Goal: Task Accomplishment & Management: Manage account settings

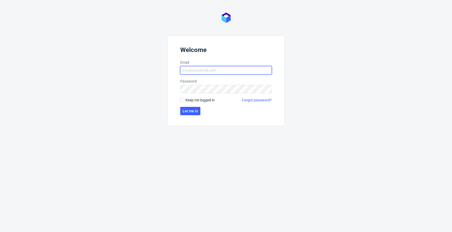
type input "jan.kocik@packhelp.com"
click at [189, 100] on span "Keep me logged in" at bounding box center [199, 100] width 29 height 5
click at [184, 100] on input "Keep me logged in" at bounding box center [182, 100] width 4 height 4
checkbox input "true"
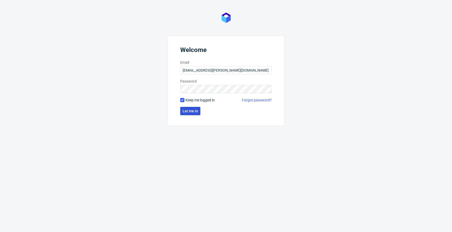
click at [189, 107] on button "Let me in" at bounding box center [190, 111] width 20 height 8
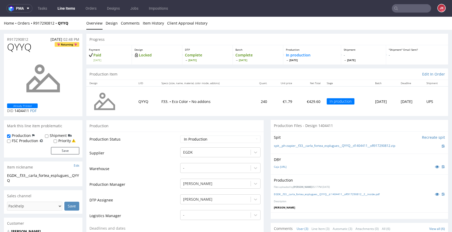
click at [66, 9] on link "Line Items" at bounding box center [66, 8] width 24 height 8
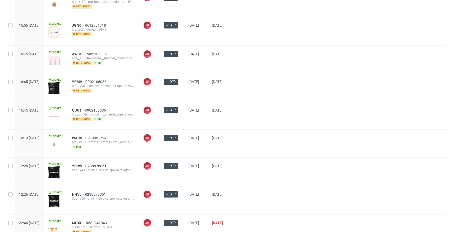
scroll to position [116, 0]
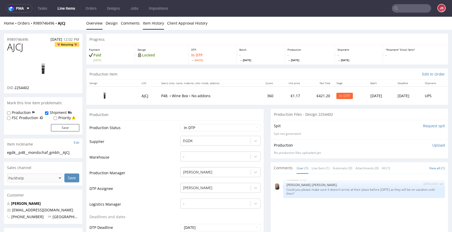
click at [151, 21] on link "Item History" at bounding box center [153, 23] width 21 height 13
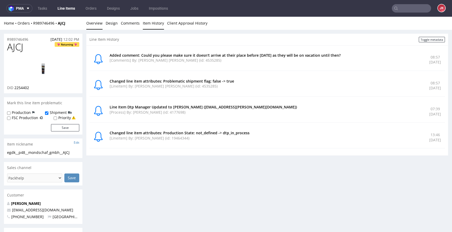
click at [97, 26] on link "Overview" at bounding box center [94, 23] width 16 height 13
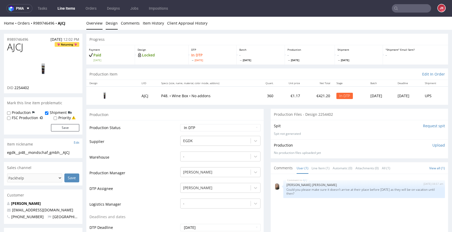
click at [112, 26] on link "Design" at bounding box center [112, 23] width 12 height 13
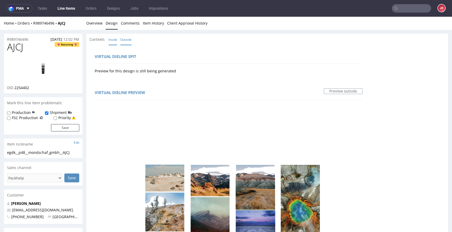
click at [109, 38] on link "Inside" at bounding box center [112, 39] width 9 height 11
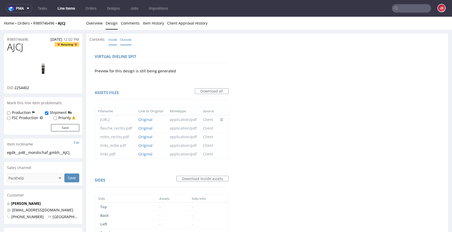
click at [128, 42] on link "Outside" at bounding box center [125, 39] width 11 height 11
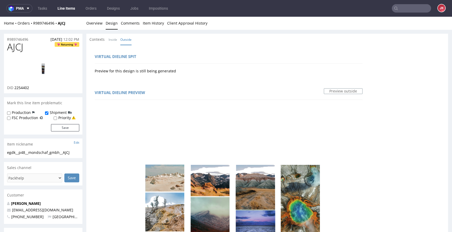
click at [99, 27] on link "Overview" at bounding box center [94, 23] width 16 height 13
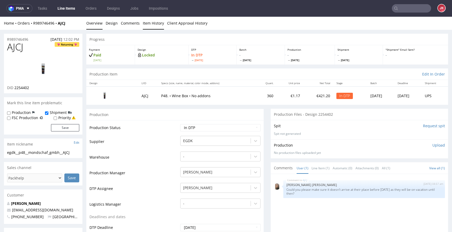
click at [156, 23] on link "Item History" at bounding box center [153, 23] width 21 height 13
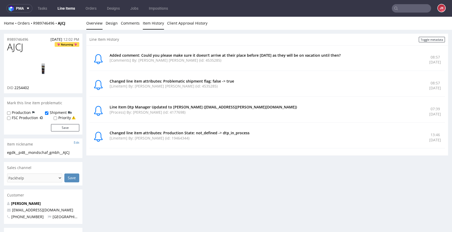
click at [95, 26] on link "Overview" at bounding box center [94, 23] width 16 height 13
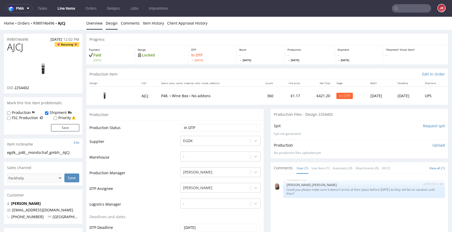
click at [112, 23] on link "Design" at bounding box center [112, 23] width 12 height 13
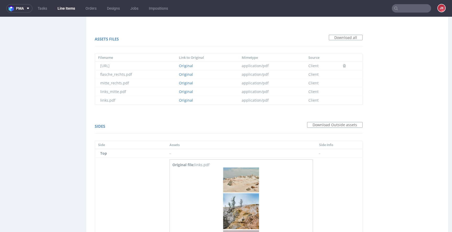
scroll to position [379, 0]
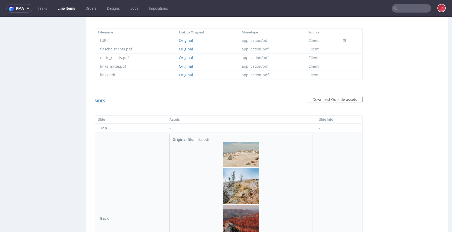
click at [247, 173] on img at bounding box center [240, 220] width 37 height 157
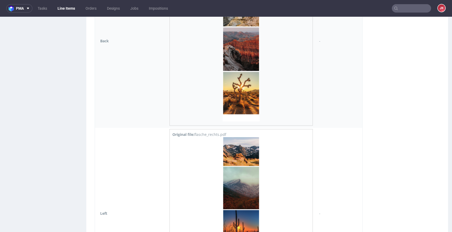
scroll to position [579, 0]
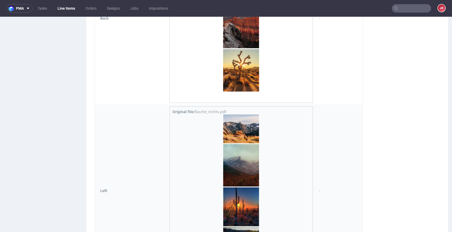
click at [245, 168] on img at bounding box center [240, 192] width 37 height 157
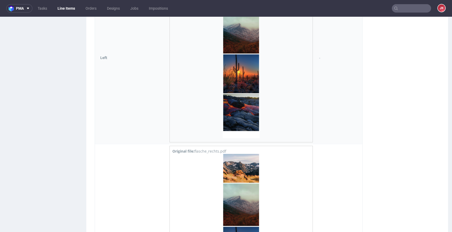
scroll to position [713, 0]
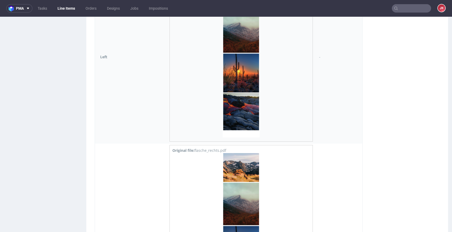
click at [245, 168] on img at bounding box center [240, 231] width 37 height 157
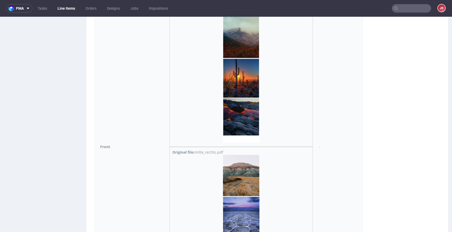
scroll to position [880, 0]
click at [245, 168] on img at bounding box center [240, 233] width 37 height 157
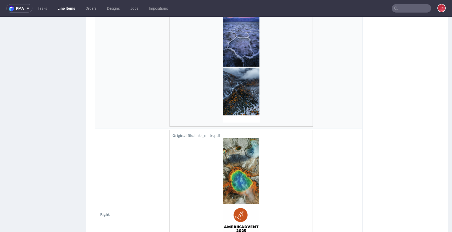
scroll to position [1070, 0]
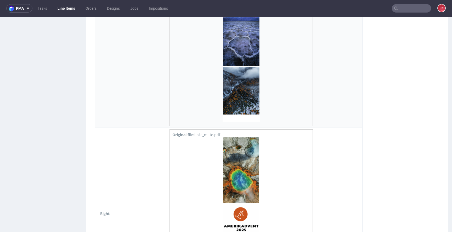
click at [245, 168] on img at bounding box center [240, 216] width 37 height 157
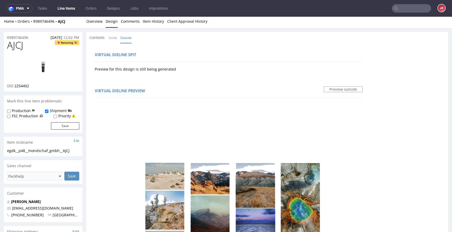
scroll to position [0, 0]
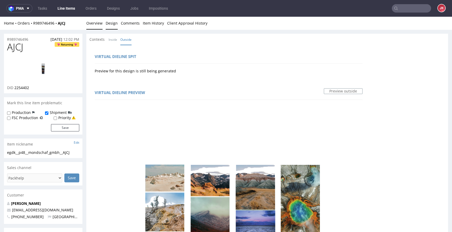
click at [95, 21] on link "Overview" at bounding box center [94, 23] width 16 height 13
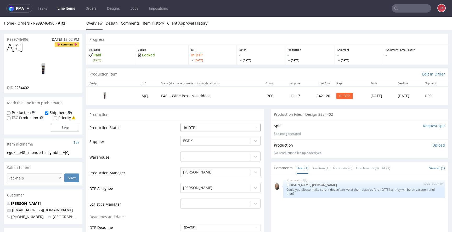
click at [201, 125] on select "Waiting for Artwork Waiting for Diecut Waiting for Mockup Waiting for DTP Waiti…" at bounding box center [220, 127] width 80 height 7
select select "dtp_waiting_for_check"
click at [180, 124] on select "Waiting for Artwork Waiting for Diecut Waiting for Mockup Waiting for DTP Waiti…" at bounding box center [220, 127] width 80 height 7
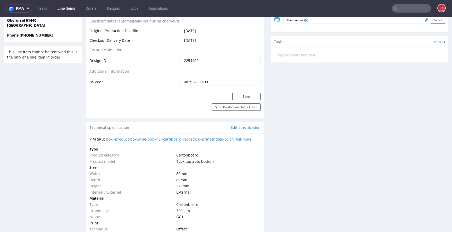
scroll to position [267, 0]
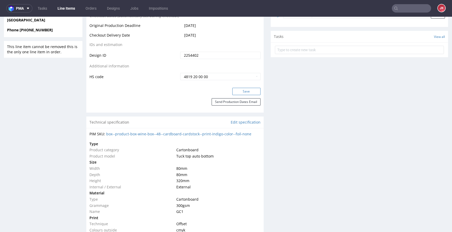
click at [238, 92] on button "Save" at bounding box center [246, 91] width 28 height 7
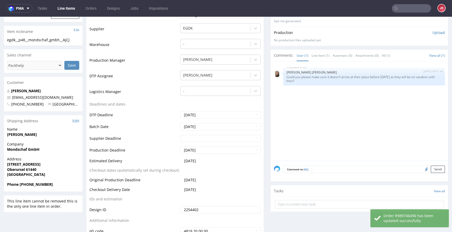
scroll to position [0, 0]
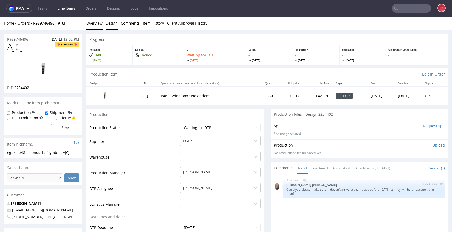
click at [108, 20] on link "Design" at bounding box center [112, 23] width 12 height 13
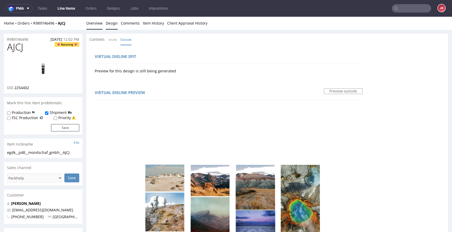
click at [93, 22] on link "Overview" at bounding box center [94, 23] width 16 height 13
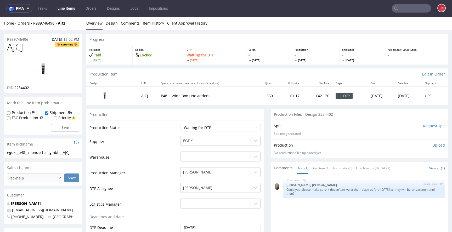
click at [48, 58] on img at bounding box center [43, 70] width 42 height 24
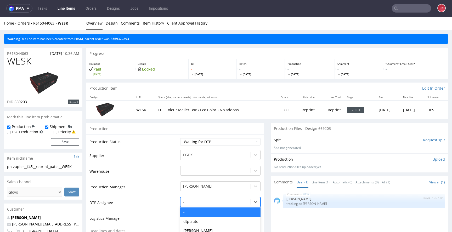
scroll to position [55, 0]
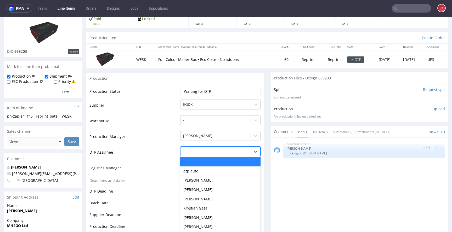
click at [197, 154] on div "- selected, 1 of 31. 31 results available. Use Up and Down to choose options, p…" at bounding box center [220, 150] width 80 height 7
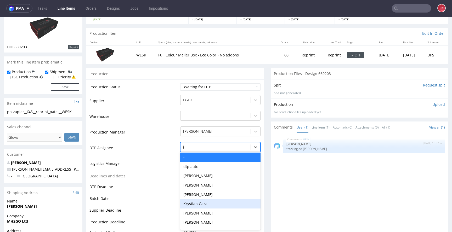
type input "jan"
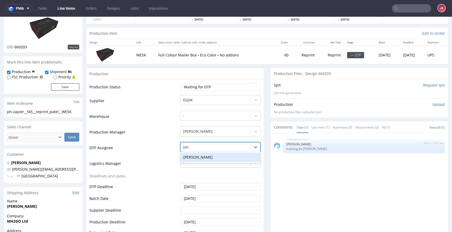
click at [200, 160] on div "[PERSON_NAME]" at bounding box center [220, 157] width 80 height 9
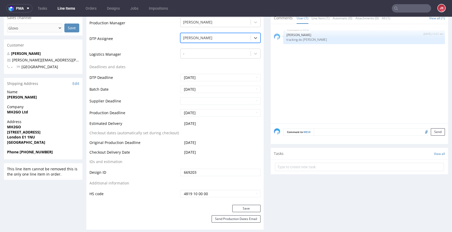
scroll to position [184, 0]
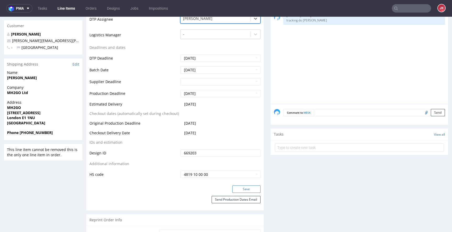
click at [235, 190] on button "Save" at bounding box center [246, 189] width 28 height 7
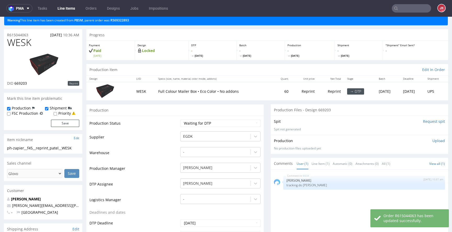
scroll to position [0, 0]
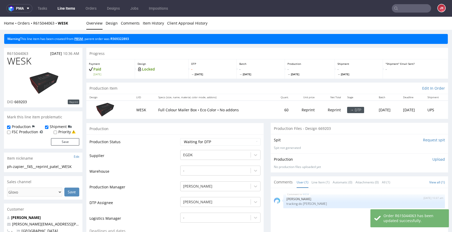
click at [83, 40] on link "PBSM" at bounding box center [78, 39] width 9 height 4
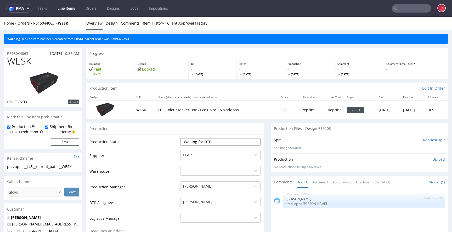
click at [198, 142] on select "Waiting for Artwork Waiting for Diecut Waiting for Mockup Waiting for DTP Waiti…" at bounding box center [220, 141] width 80 height 7
select select "dtp_in_process"
click at [180, 138] on select "Waiting for Artwork Waiting for Diecut Waiting for Mockup Waiting for DTP Waiti…" at bounding box center [220, 141] width 80 height 7
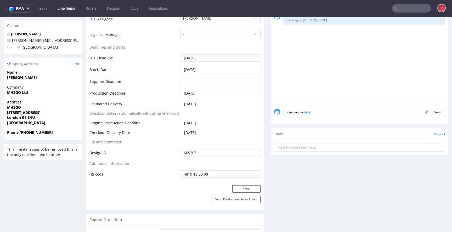
scroll to position [199, 0]
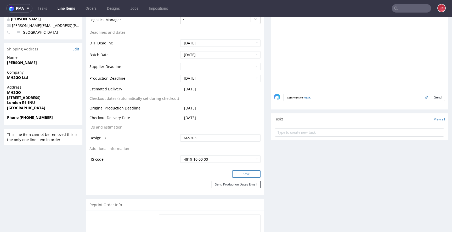
click at [238, 176] on button "Save" at bounding box center [246, 173] width 28 height 7
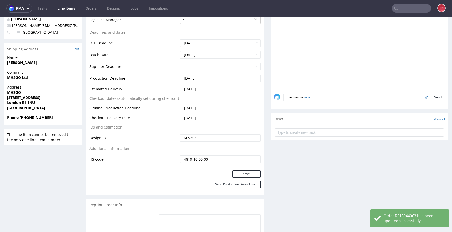
scroll to position [0, 0]
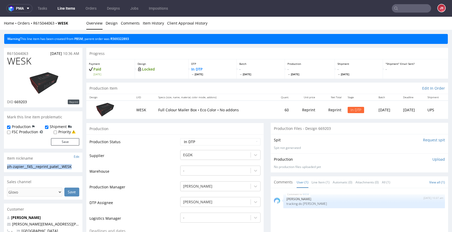
drag, startPoint x: 47, startPoint y: 166, endPoint x: 0, endPoint y: 165, distance: 46.5
copy div "ph-zapier__f45__reprint_patel__WESK"
drag, startPoint x: 34, startPoint y: 52, endPoint x: 0, endPoint y: 53, distance: 34.2
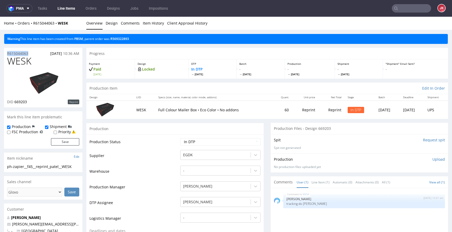
copy p "R615044063"
click at [16, 59] on span "WESK" at bounding box center [19, 61] width 24 height 10
copy span "WESK"
click at [432, 158] on p "Upload" at bounding box center [438, 159] width 13 height 5
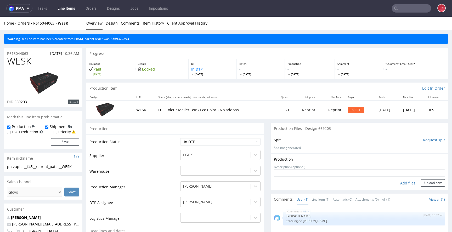
click at [396, 184] on div "Add files" at bounding box center [407, 183] width 26 height 8
type input "C:\fakepath\ph-zapier__f45__reprint_patel__WESK__d669203__oR615044063__7__outsi…"
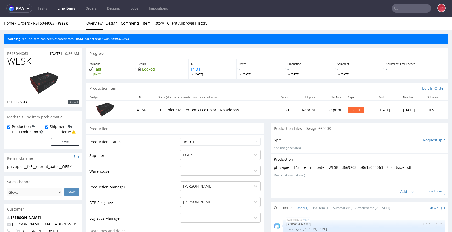
click at [427, 192] on button "Upload now" at bounding box center [433, 191] width 24 height 7
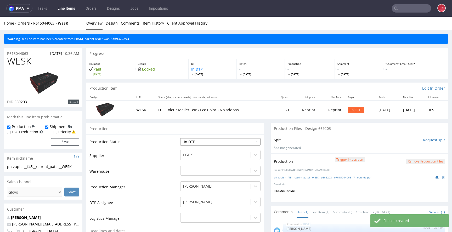
click at [226, 144] on select "Waiting for Artwork Waiting for Diecut Waiting for Mockup Waiting for DTP Waiti…" at bounding box center [220, 141] width 80 height 7
select select "dtp_production_ready"
click at [180, 138] on select "Waiting for Artwork Waiting for Diecut Waiting for Mockup Waiting for DTP Waiti…" at bounding box center [220, 141] width 80 height 7
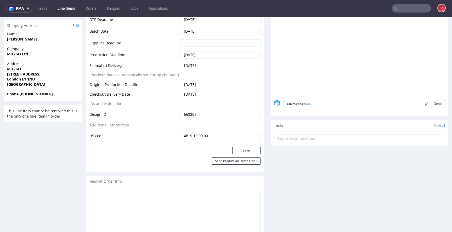
scroll to position [231, 0]
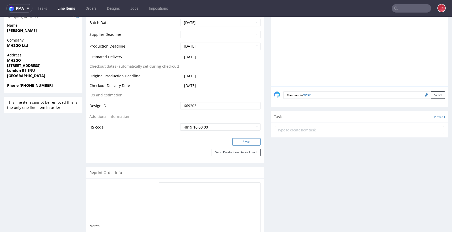
click at [237, 140] on button "Save" at bounding box center [246, 141] width 28 height 7
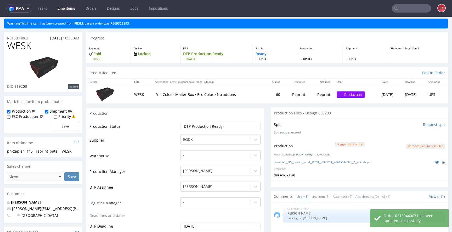
scroll to position [0, 0]
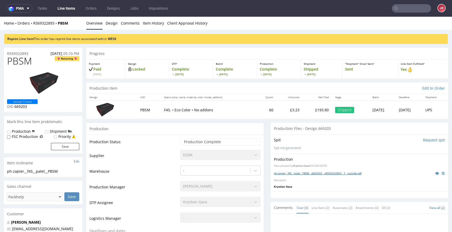
click at [315, 175] on link "ph-zapier__f45__patel__PBSM__d669203__oR569322893__7__outside.pdf" at bounding box center [318, 173] width 88 height 4
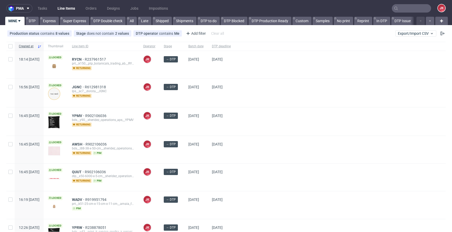
click at [201, 157] on div "[DATE]" at bounding box center [196, 149] width 24 height 27
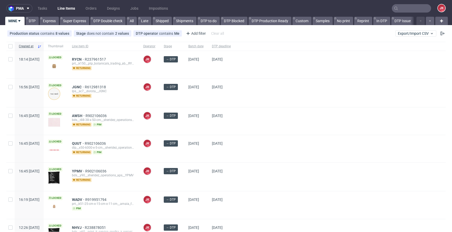
click at [201, 128] on div "08/09/2025" at bounding box center [196, 120] width 24 height 27
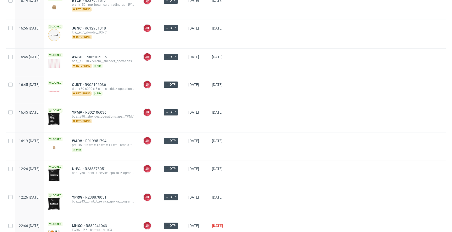
scroll to position [116, 0]
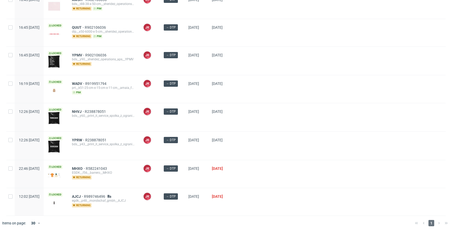
click at [235, 121] on div "04/09/2025" at bounding box center [221, 117] width 27 height 28
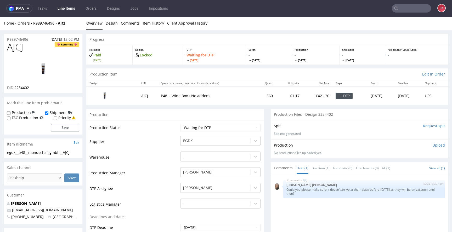
click at [171, 135] on td "Production Status" at bounding box center [133, 130] width 89 height 12
drag, startPoint x: 150, startPoint y: 145, endPoint x: 156, endPoint y: 143, distance: 6.7
click at [150, 145] on td "Supplier" at bounding box center [133, 143] width 89 height 16
click at [205, 124] on select "Waiting for Artwork Waiting for Diecut Waiting for Mockup Waiting for DTP Waiti…" at bounding box center [220, 127] width 80 height 7
click at [15, 49] on span "AJCJ" at bounding box center [15, 47] width 16 height 10
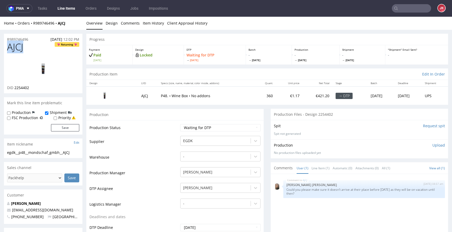
click at [15, 49] on span "AJCJ" at bounding box center [15, 47] width 16 height 10
copy span "AJCJ"
click at [432, 146] on p "Upload" at bounding box center [438, 145] width 13 height 5
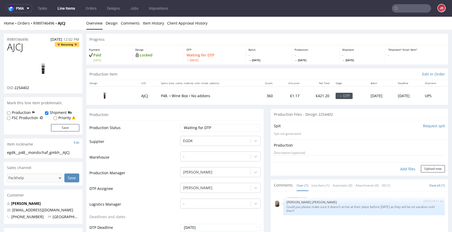
click at [398, 169] on div "Add files" at bounding box center [407, 169] width 26 height 8
drag, startPoint x: 79, startPoint y: 152, endPoint x: 0, endPoint y: 152, distance: 78.7
copy div "egdk__p48__mondschaf_gmbh__AJCJ"
click at [33, 39] on div "R989746496 29.08.2025 12:02 PM" at bounding box center [43, 38] width 78 height 8
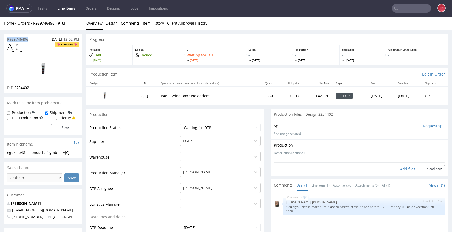
drag, startPoint x: 36, startPoint y: 39, endPoint x: 1, endPoint y: 39, distance: 35.3
copy p "R989746496"
drag, startPoint x: 15, startPoint y: 89, endPoint x: 43, endPoint y: 88, distance: 28.8
click at [43, 88] on div "DID 2254402" at bounding box center [43, 87] width 72 height 5
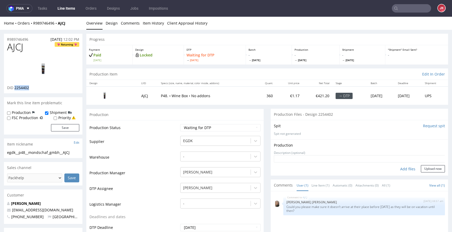
copy span "2254402"
click at [398, 167] on div "Add files" at bounding box center [407, 169] width 26 height 8
type input "C:\fakepath\egdk__p48__mondschaf_gmbh__AJCJ__d2254402__oR989746496__outside.pdf"
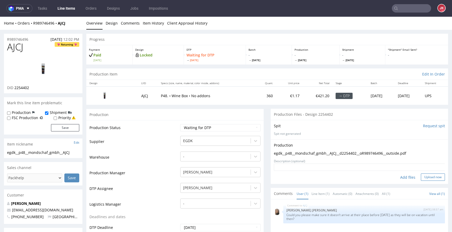
click at [430, 179] on button "Upload now" at bounding box center [433, 177] width 24 height 7
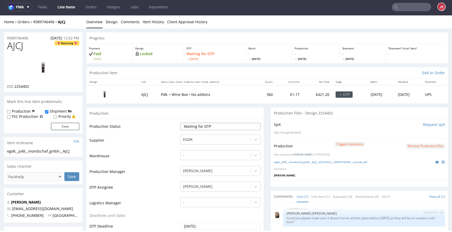
click at [217, 128] on select "Waiting for Artwork Waiting for Diecut Waiting for Mockup Waiting for DTP Waiti…" at bounding box center [220, 126] width 80 height 7
select select "dtp_production_ready"
click at [180, 123] on select "Waiting for Artwork Waiting for Diecut Waiting for Mockup Waiting for DTP Waiti…" at bounding box center [220, 126] width 80 height 7
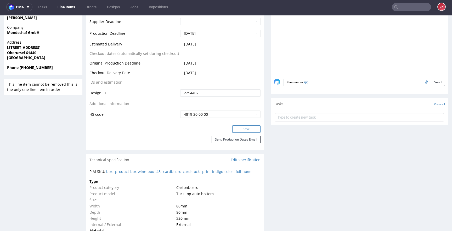
click at [238, 128] on button "Save" at bounding box center [246, 128] width 28 height 7
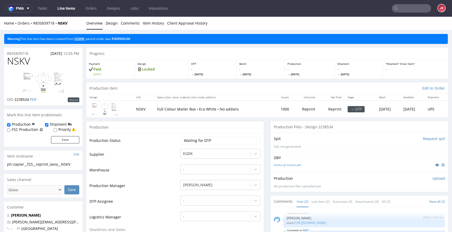
click at [83, 39] on link "SGWW" at bounding box center [79, 39] width 10 height 4
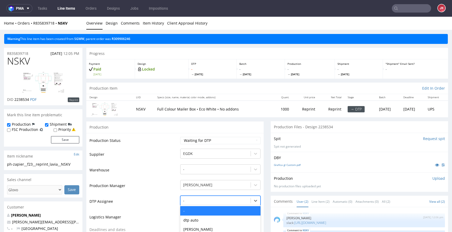
scroll to position [54, 0]
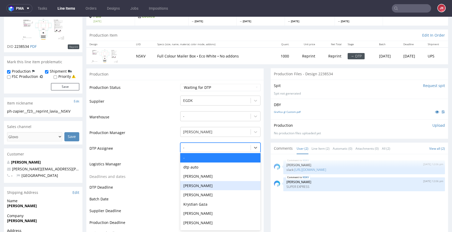
click at [200, 150] on div "[PERSON_NAME], 4 of 31. 31 results available. Use Up and Down to choose options…" at bounding box center [220, 146] width 80 height 7
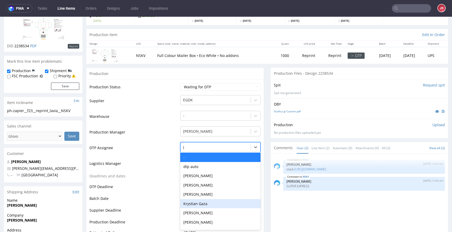
type input "jan"
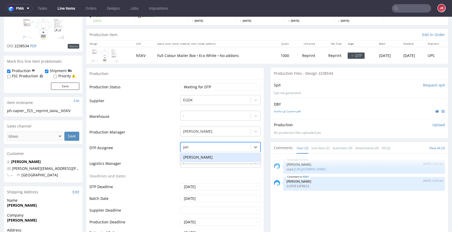
click at [215, 154] on div "[PERSON_NAME]" at bounding box center [220, 157] width 80 height 9
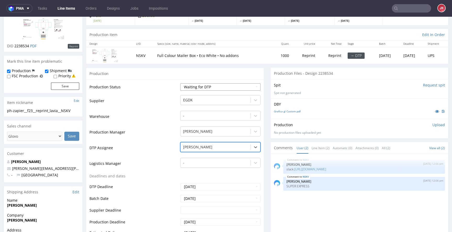
click at [208, 87] on select "Waiting for Artwork Waiting for Diecut Waiting for Mockup Waiting for DTP Waiti…" at bounding box center [220, 86] width 80 height 7
select select "dtp_in_process"
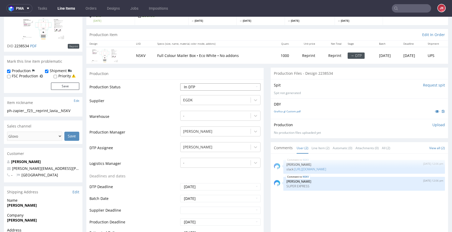
click at [180, 83] on select "Waiting for Artwork Waiting for Diecut Waiting for Mockup Waiting for DTP Waiti…" at bounding box center [220, 86] width 80 height 7
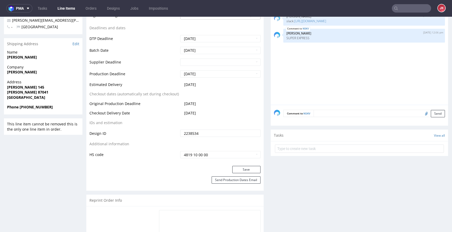
scroll to position [225, 0]
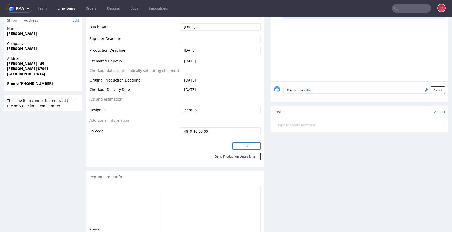
click at [249, 148] on button "Save" at bounding box center [246, 145] width 28 height 7
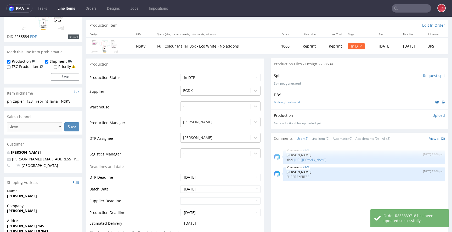
scroll to position [0, 0]
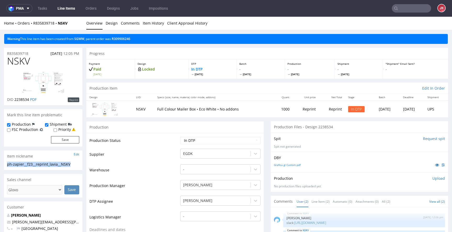
drag, startPoint x: 76, startPoint y: 164, endPoint x: 0, endPoint y: 164, distance: 75.8
copy div "ph-zapier__f23__reprint_lavia__NSKV"
drag, startPoint x: 33, startPoint y: 53, endPoint x: 0, endPoint y: 54, distance: 33.2
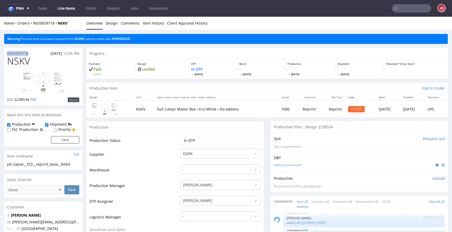
copy p "R835839718"
click at [14, 62] on span "NSKV" at bounding box center [18, 61] width 23 height 10
copy span "NSKV"
click at [170, 173] on td "Warehouse" at bounding box center [133, 172] width 89 height 16
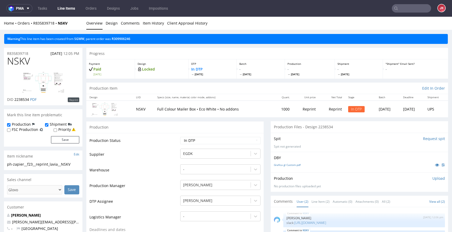
click at [432, 178] on p "Upload" at bounding box center [438, 178] width 13 height 5
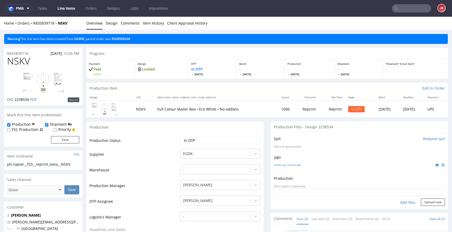
click at [395, 200] on div "Add files" at bounding box center [407, 203] width 26 height 8
type input "C:\fakepath\ph-zapier__f23__reprint_lavia__NSKV__d2238534__oR835839718.pdf"
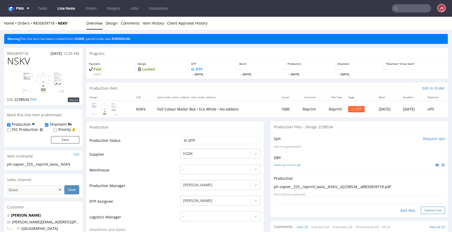
click at [433, 208] on button "Upload now" at bounding box center [433, 210] width 24 height 7
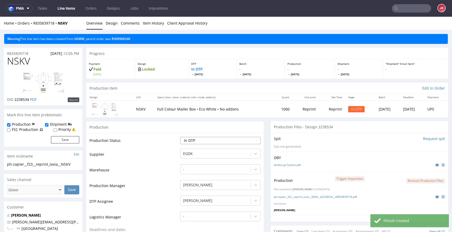
click at [223, 139] on select "Waiting for Artwork Waiting for Diecut Waiting for Mockup Waiting for DTP Waiti…" at bounding box center [220, 140] width 80 height 7
select select "dtp_production_ready"
click at [180, 137] on select "Waiting for Artwork Waiting for Diecut Waiting for Mockup Waiting for DTP Waiti…" at bounding box center [220, 140] width 80 height 7
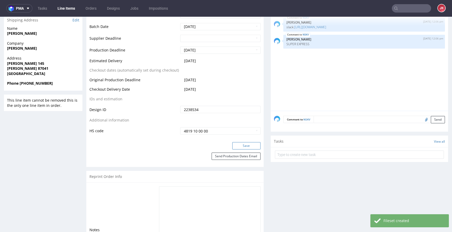
scroll to position [229, 0]
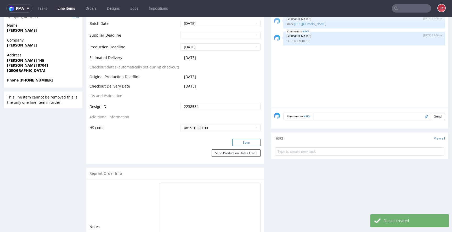
click at [235, 143] on button "Save" at bounding box center [246, 142] width 28 height 7
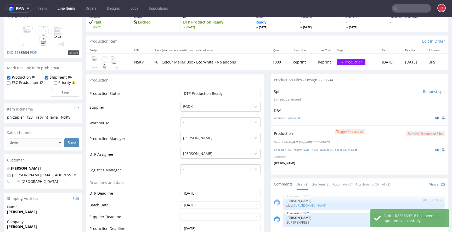
scroll to position [41, 0]
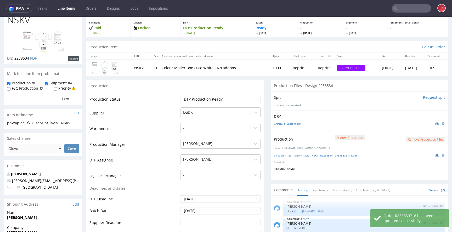
click at [63, 89] on label "Priority" at bounding box center [64, 88] width 13 height 5
click at [57, 89] on input "Priority" at bounding box center [55, 89] width 3 height 4
checkbox input "true"
click at [63, 97] on button "Save" at bounding box center [65, 98] width 28 height 7
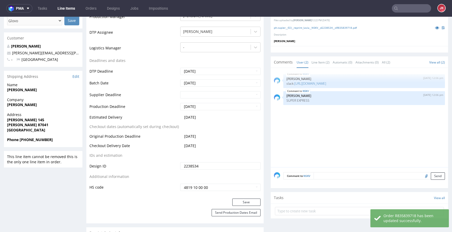
scroll to position [0, 0]
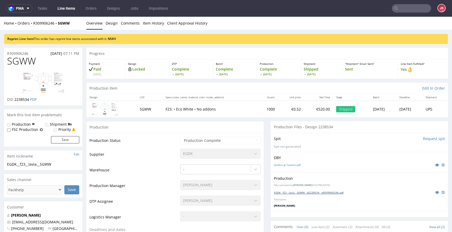
click at [291, 191] on link "EGDK__f23__lavia__SGWW__d2238534__oR309906246.pdf" at bounding box center [309, 193] width 70 height 4
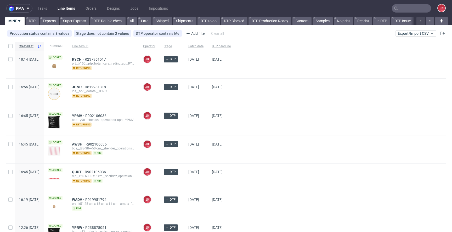
scroll to position [112, 0]
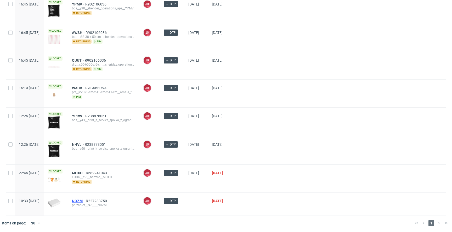
click at [86, 201] on span "NOZM" at bounding box center [79, 201] width 14 height 4
click at [288, 128] on div at bounding box center [340, 122] width 211 height 28
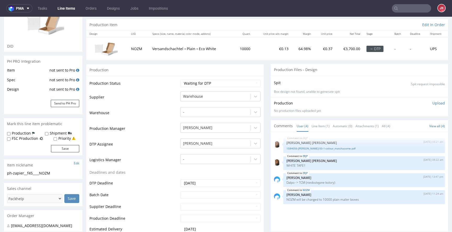
scroll to position [50, 0]
click at [311, 127] on link "Line Item (1)" at bounding box center [320, 125] width 18 height 11
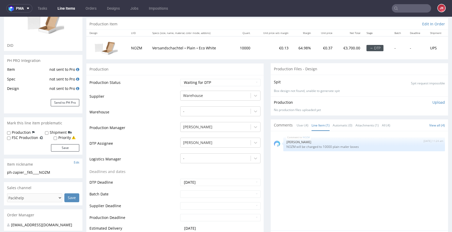
scroll to position [0, 0]
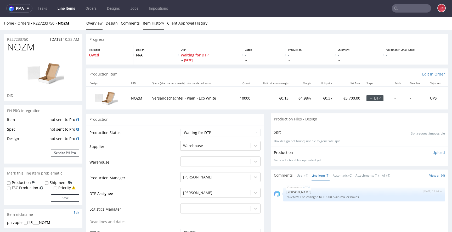
click at [156, 21] on link "Item History" at bounding box center [153, 23] width 21 height 13
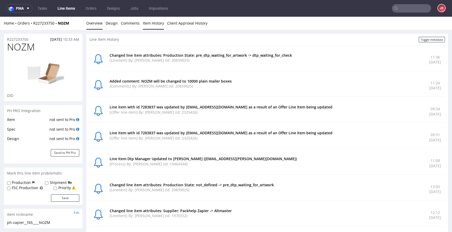
click at [99, 26] on link "Overview" at bounding box center [94, 23] width 16 height 13
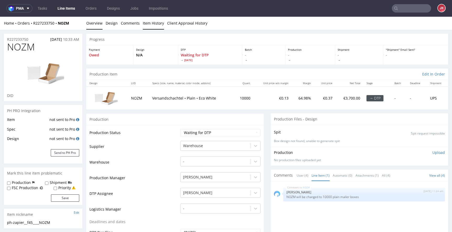
click at [147, 24] on link "Item History" at bounding box center [153, 23] width 21 height 13
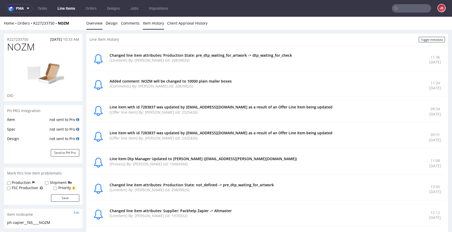
click at [98, 27] on link "Overview" at bounding box center [94, 23] width 16 height 13
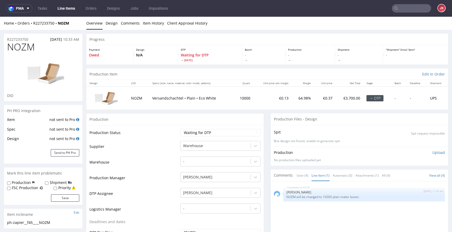
click at [160, 167] on td "Warehouse" at bounding box center [133, 164] width 89 height 16
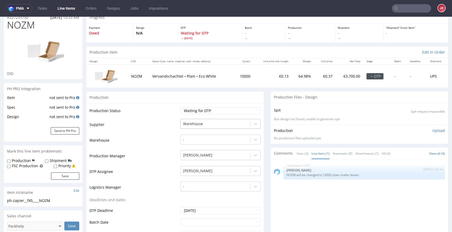
scroll to position [1, 0]
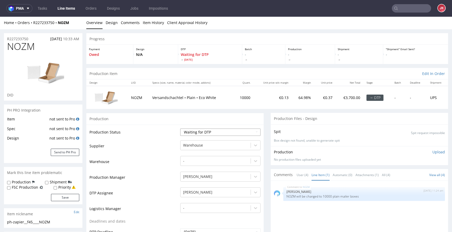
click at [216, 129] on select "Waiting for Artwork Waiting for Diecut Waiting for Mockup Waiting for DTP Waiti…" at bounding box center [220, 132] width 80 height 7
click at [180, 129] on select "Waiting for Artwork Waiting for Diecut Waiting for Mockup Waiting for DTP Waiti…" at bounding box center [220, 132] width 80 height 7
click at [213, 133] on select "Waiting for Artwork Waiting for Diecut Waiting for Mockup Waiting for DTP Waiti…" at bounding box center [220, 132] width 80 height 7
select select "dtp_in_process"
click at [180, 129] on select "Waiting for Artwork Waiting for Diecut Waiting for Mockup Waiting for DTP Waiti…" at bounding box center [220, 132] width 80 height 7
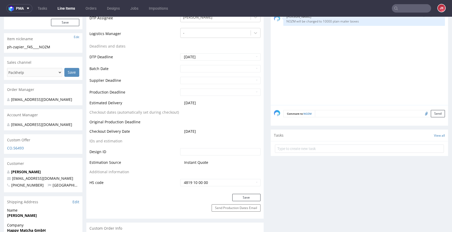
scroll to position [206, 0]
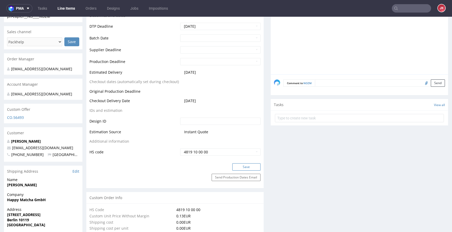
click at [246, 167] on button "Save" at bounding box center [246, 166] width 28 height 7
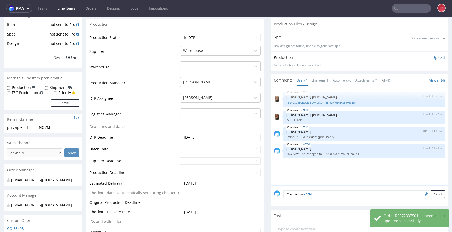
scroll to position [0, 0]
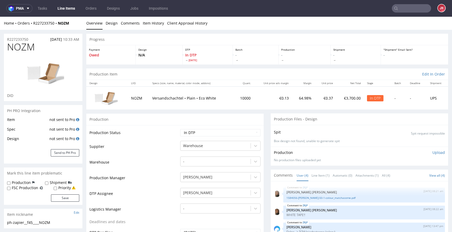
click at [168, 156] on td "Supplier" at bounding box center [133, 148] width 89 height 16
click at [135, 154] on td "Supplier" at bounding box center [133, 148] width 89 height 16
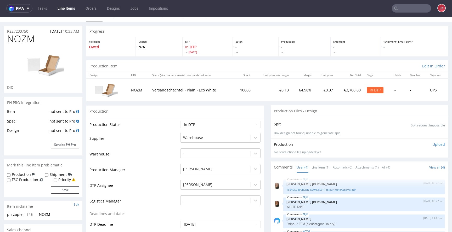
scroll to position [9, 0]
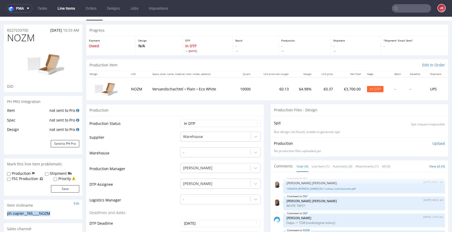
drag, startPoint x: 63, startPoint y: 212, endPoint x: 0, endPoint y: 214, distance: 62.8
copy div "ph-zapier__f45____NOZM"
drag, startPoint x: 33, startPoint y: 31, endPoint x: 0, endPoint y: 32, distance: 32.7
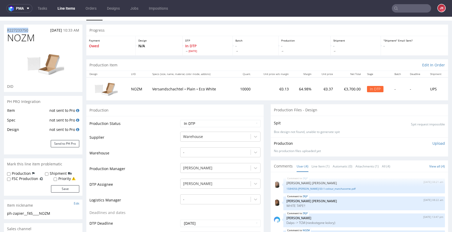
copy p "R227233750"
click at [20, 41] on span "NOZM" at bounding box center [21, 38] width 28 height 10
copy span "NOZM"
click at [432, 142] on p "Upload" at bounding box center [438, 143] width 13 height 5
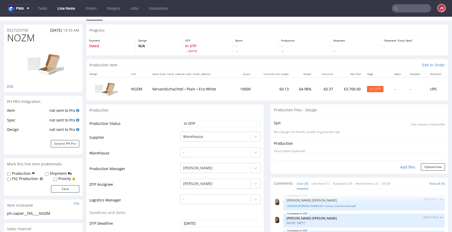
click at [396, 168] on div "Add files" at bounding box center [407, 167] width 26 height 8
type input "C:\fakepath\ph-zapier__f45____NOZM__d0__oR227233750__5__outside.pdf"
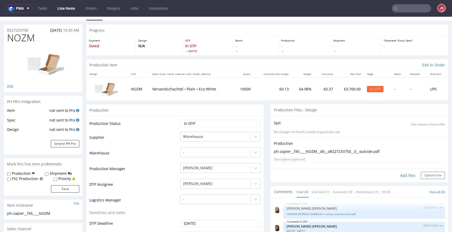
click at [425, 176] on button "Upload now" at bounding box center [433, 175] width 24 height 7
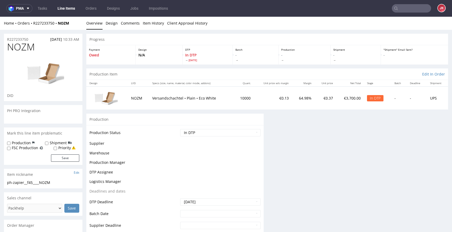
scroll to position [0, 0]
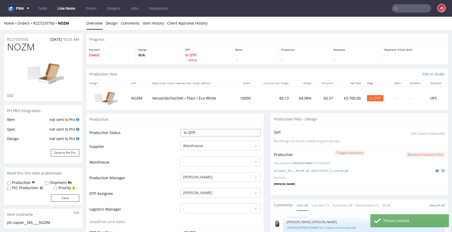
click at [251, 135] on select "Waiting for Artwork Waiting for Diecut Waiting for Mockup Waiting for DTP Waiti…" at bounding box center [220, 132] width 80 height 7
select select "dtp_production_ready"
click at [180, 129] on select "Waiting for Artwork Waiting for Diecut Waiting for Mockup Waiting for DTP Waiti…" at bounding box center [220, 132] width 80 height 7
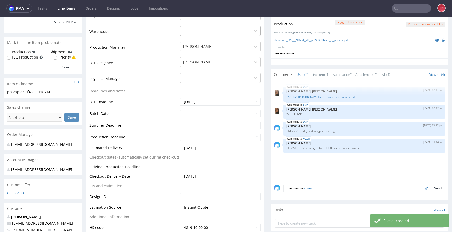
scroll to position [216, 0]
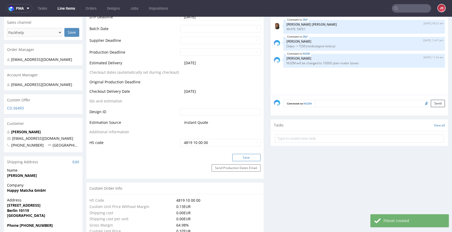
click at [243, 158] on button "Save" at bounding box center [246, 157] width 28 height 7
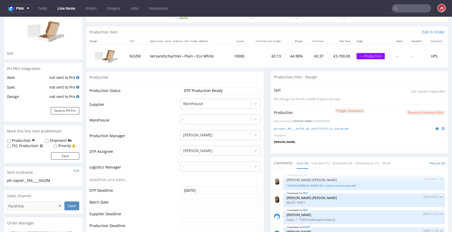
scroll to position [0, 0]
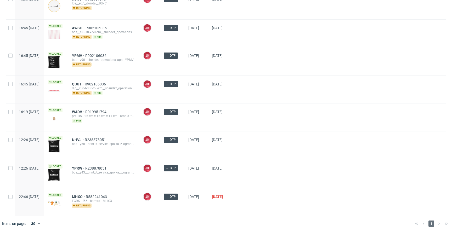
scroll to position [88, 0]
click at [268, 132] on div at bounding box center [340, 145] width 211 height 28
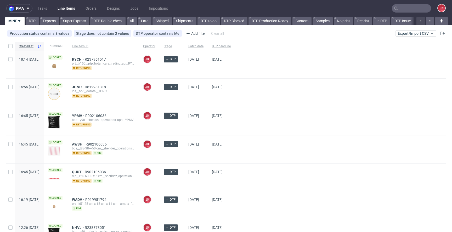
click at [265, 132] on div at bounding box center [340, 121] width 211 height 28
click at [200, 151] on div "[DATE]" at bounding box center [196, 149] width 24 height 27
click at [184, 151] on div "→ DTP" at bounding box center [171, 149] width 25 height 27
click at [184, 154] on div "→ DTP" at bounding box center [171, 149] width 25 height 27
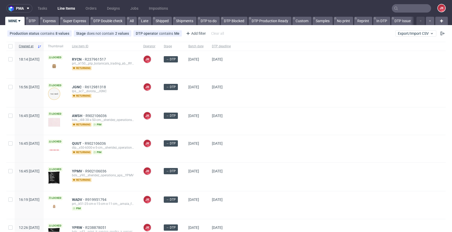
click at [200, 154] on div "[DATE]" at bounding box center [196, 148] width 24 height 27
click at [184, 155] on div "→ DTP" at bounding box center [171, 148] width 25 height 27
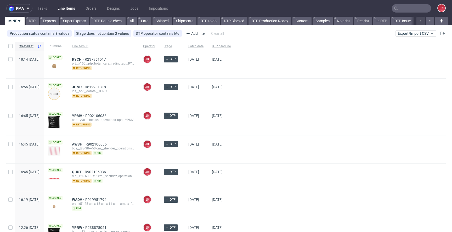
click at [184, 127] on div "→ DTP" at bounding box center [171, 121] width 25 height 28
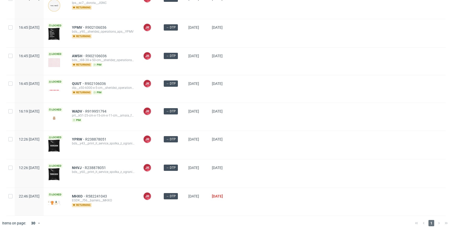
click at [184, 120] on div "→ DTP" at bounding box center [171, 116] width 25 height 27
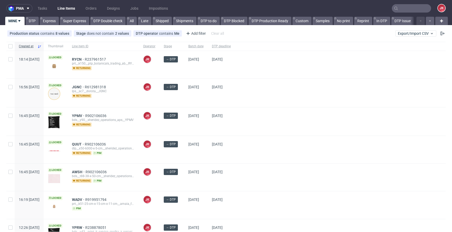
scroll to position [88, 0]
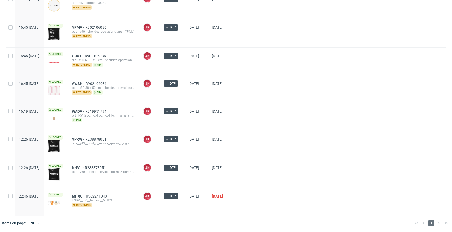
click at [159, 124] on div "JK Jan Kocik" at bounding box center [149, 116] width 21 height 27
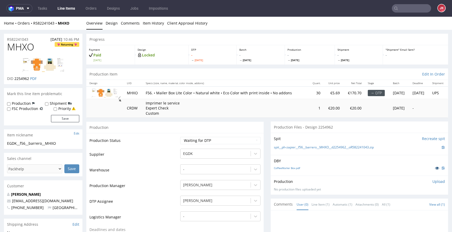
click at [435, 170] on icon at bounding box center [437, 168] width 4 height 4
click at [173, 148] on td "Production Status" at bounding box center [133, 142] width 89 height 12
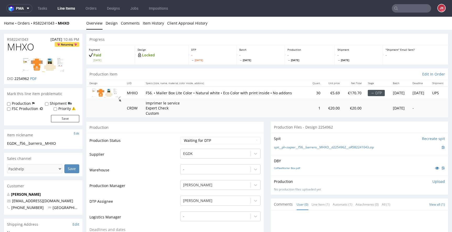
click at [159, 168] on td "Warehouse" at bounding box center [133, 172] width 89 height 16
click at [165, 168] on td "Warehouse" at bounding box center [133, 172] width 89 height 16
click at [173, 165] on td "Warehouse" at bounding box center [133, 172] width 89 height 16
click at [173, 153] on td "Supplier" at bounding box center [133, 156] width 89 height 16
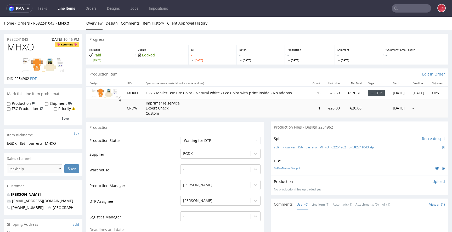
click at [173, 153] on td "Supplier" at bounding box center [133, 156] width 89 height 16
click at [175, 141] on td "Production Status" at bounding box center [133, 142] width 89 height 12
click at [174, 141] on td "Production Status" at bounding box center [133, 142] width 89 height 12
click at [169, 150] on td "Supplier" at bounding box center [133, 156] width 89 height 16
click at [167, 170] on td "Warehouse" at bounding box center [133, 172] width 89 height 16
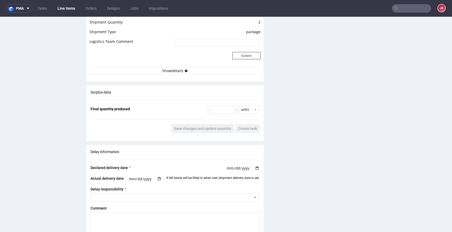
scroll to position [735, 0]
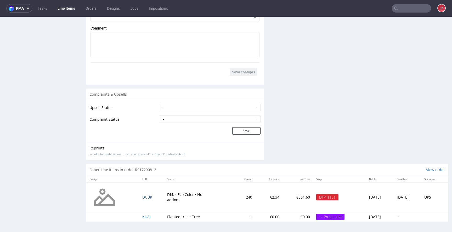
click at [142, 197] on span "DUBR" at bounding box center [147, 197] width 10 height 5
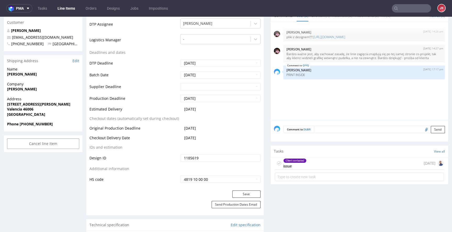
scroll to position [263, 0]
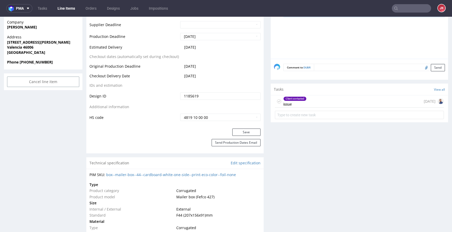
click at [319, 102] on div "Client contacted issue 7 days ago" at bounding box center [359, 101] width 169 height 12
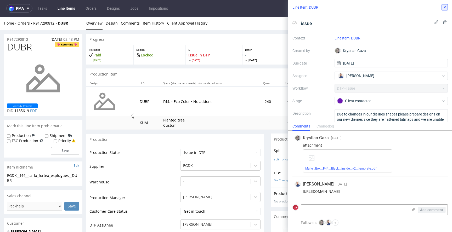
click at [444, 7] on use at bounding box center [444, 7] width 2 height 2
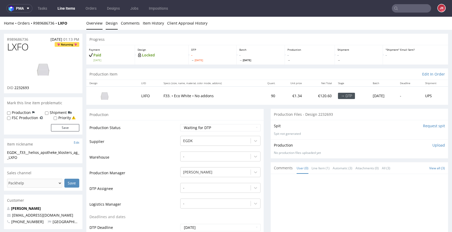
click at [111, 24] on link "Design" at bounding box center [112, 23] width 12 height 13
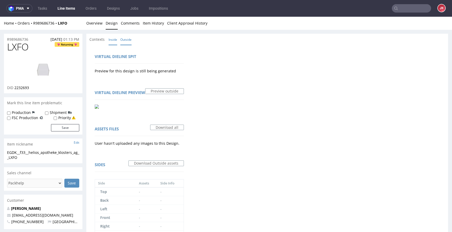
click at [113, 40] on link "Inside" at bounding box center [112, 39] width 9 height 11
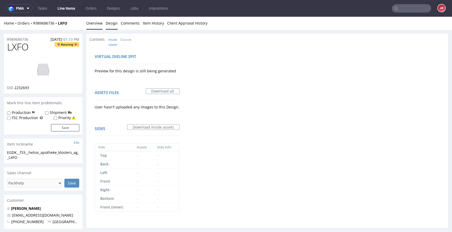
click at [99, 25] on link "Overview" at bounding box center [94, 23] width 16 height 13
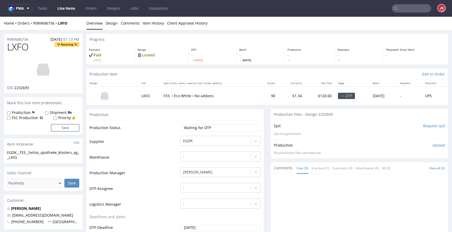
click at [174, 143] on td "Supplier" at bounding box center [133, 143] width 89 height 16
click at [111, 23] on link "Design" at bounding box center [112, 23] width 12 height 13
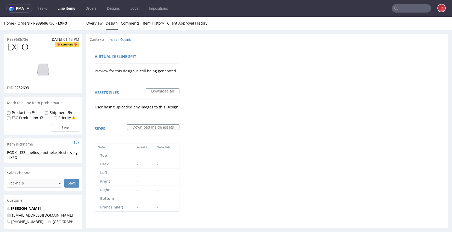
click at [125, 42] on link "Outside" at bounding box center [125, 39] width 11 height 11
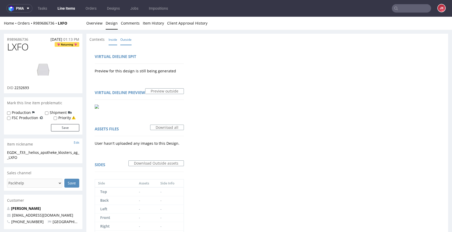
click at [114, 42] on link "Inside" at bounding box center [112, 39] width 9 height 11
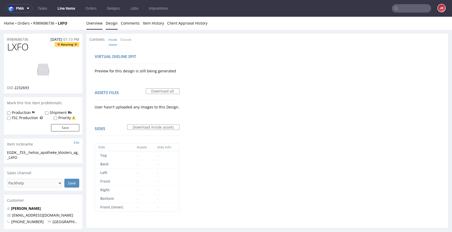
click at [93, 23] on link "Overview" at bounding box center [94, 23] width 16 height 13
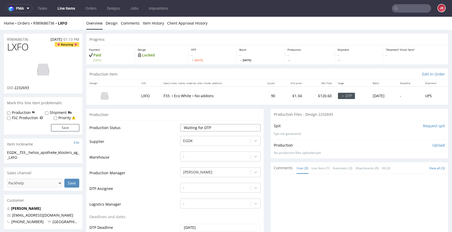
click at [198, 129] on select "Waiting for Artwork Waiting for Diecut Waiting for Mockup Waiting for DTP Waiti…" at bounding box center [220, 127] width 80 height 7
select select "dtp_issue"
click at [180, 124] on select "Waiting for Artwork Waiting for Diecut Waiting for Mockup Waiting for DTP Waiti…" at bounding box center [220, 127] width 80 height 7
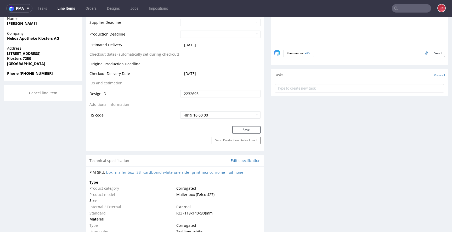
scroll to position [241, 0]
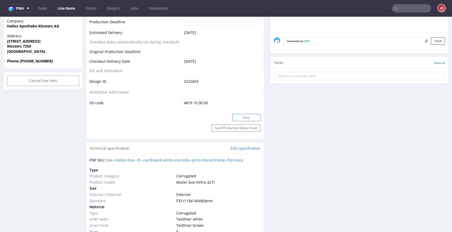
click at [238, 119] on button "Save" at bounding box center [246, 117] width 28 height 7
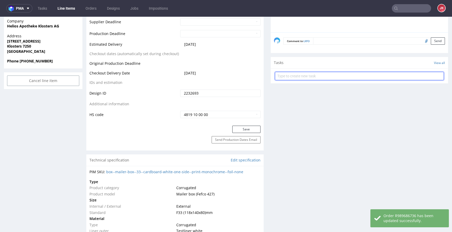
click at [290, 75] on input "text" at bounding box center [359, 76] width 169 height 8
type input "issue"
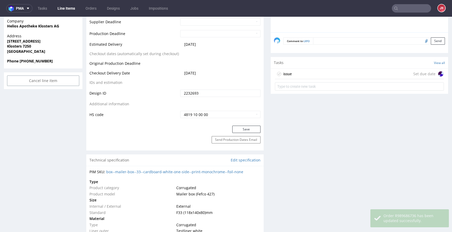
click at [287, 75] on div "issue" at bounding box center [287, 74] width 8 height 6
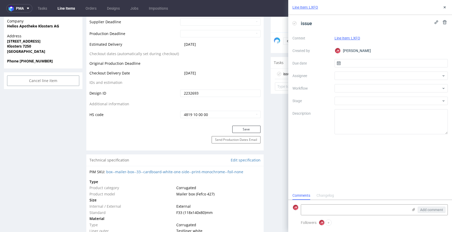
scroll to position [4, 0]
click at [356, 65] on input "text" at bounding box center [390, 63] width 113 height 8
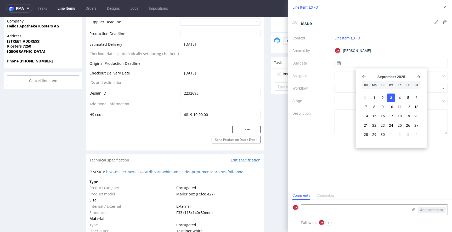
click at [392, 96] on button "3" at bounding box center [391, 98] width 8 height 8
type input "03/09/2025"
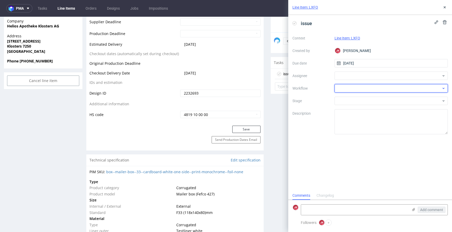
click at [344, 88] on div at bounding box center [390, 88] width 113 height 8
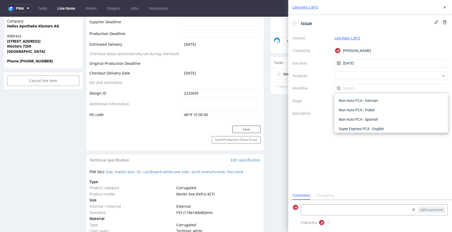
scroll to position [0, 0]
click at [350, 114] on div "DTP - Issue" at bounding box center [390, 116] width 109 height 9
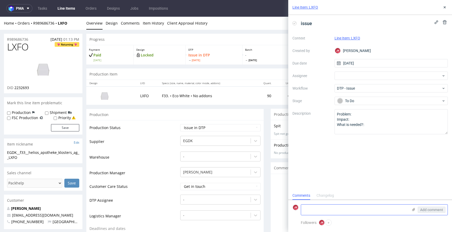
click at [346, 211] on textarea at bounding box center [354, 210] width 107 height 10
click at [403, 211] on textarea "There is no design? Is that plain?" at bounding box center [354, 210] width 107 height 10
type textarea "There is no design? Is that plain?"
click at [436, 212] on button "Add comment" at bounding box center [431, 210] width 28 height 6
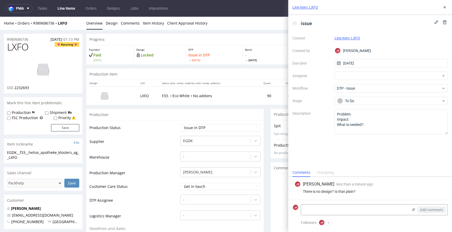
click at [328, 191] on div "There is no design? Is that plain?" at bounding box center [369, 192] width 151 height 4
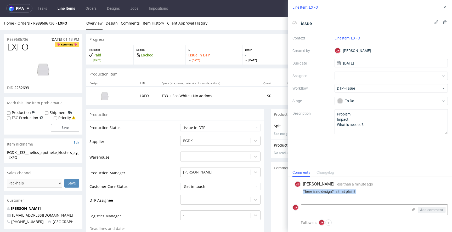
copy div "There is no design? Is that plain?"
click at [364, 193] on div "There is no design? Is that plain?" at bounding box center [369, 192] width 151 height 4
click at [445, 8] on icon at bounding box center [444, 7] width 4 height 4
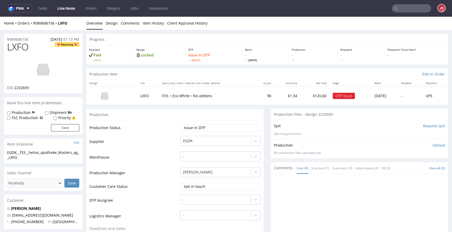
click at [20, 49] on span "LXFO" at bounding box center [18, 47] width 22 height 10
copy span "LXFO"
click at [170, 157] on td "Warehouse" at bounding box center [133, 159] width 89 height 16
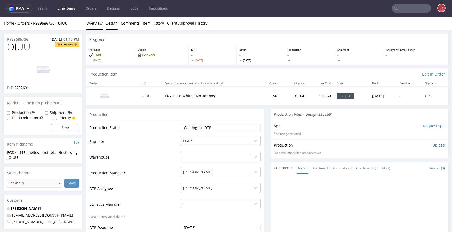
click at [112, 27] on link "Design" at bounding box center [112, 23] width 12 height 13
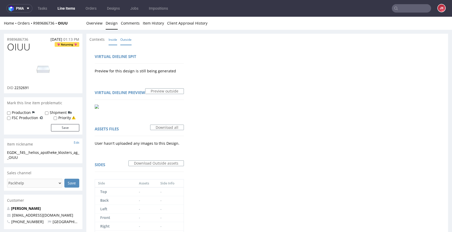
click at [113, 42] on link "Inside" at bounding box center [112, 39] width 9 height 11
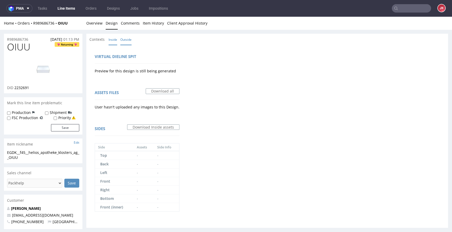
click at [122, 43] on link "Outside" at bounding box center [125, 39] width 11 height 11
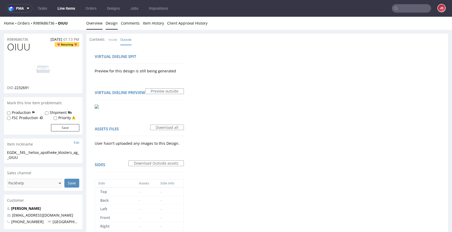
click at [95, 28] on link "Overview" at bounding box center [94, 23] width 16 height 13
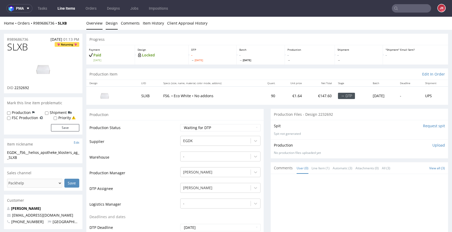
click at [111, 28] on link "Design" at bounding box center [112, 23] width 12 height 13
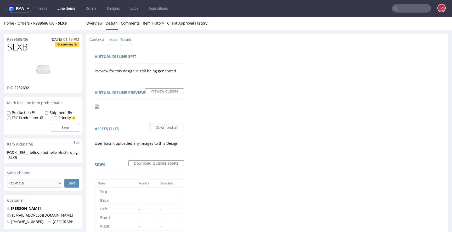
click at [114, 41] on link "Inside" at bounding box center [112, 39] width 9 height 11
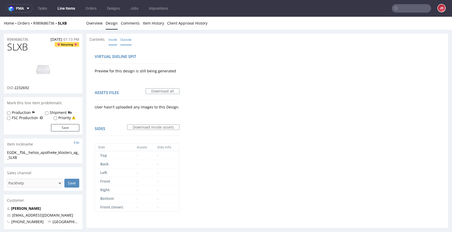
click at [127, 42] on link "Outside" at bounding box center [125, 39] width 11 height 11
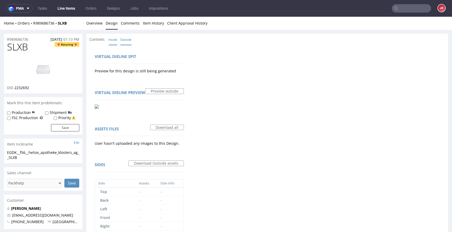
click at [113, 40] on link "Inside" at bounding box center [112, 39] width 9 height 11
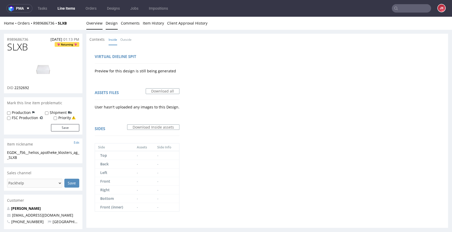
click at [96, 25] on link "Overview" at bounding box center [94, 23] width 16 height 13
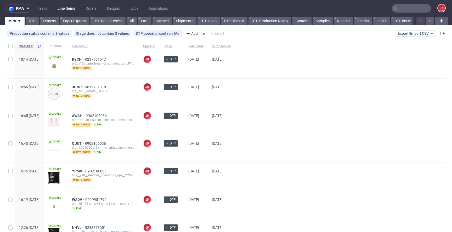
click at [184, 97] on div "→ DTP" at bounding box center [171, 93] width 25 height 28
click at [208, 129] on div "[DATE]" at bounding box center [196, 120] width 24 height 27
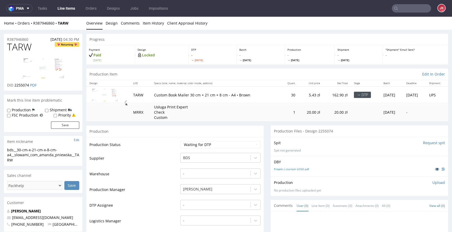
click at [435, 169] on icon at bounding box center [437, 169] width 4 height 4
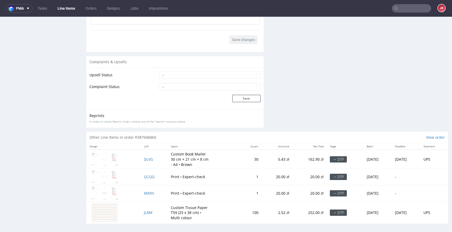
scroll to position [712, 0]
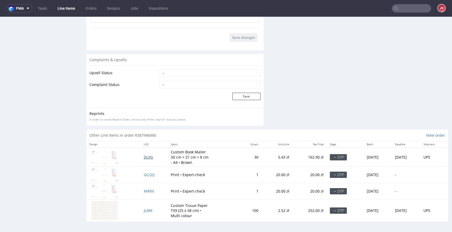
click at [144, 158] on span "DLVG" at bounding box center [148, 157] width 9 height 5
click at [144, 211] on span "JLBM" at bounding box center [148, 210] width 9 height 5
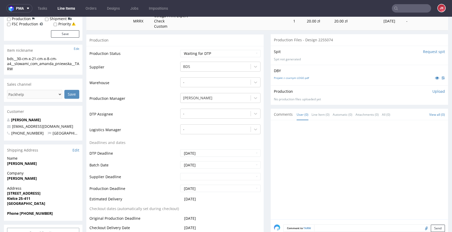
scroll to position [0, 0]
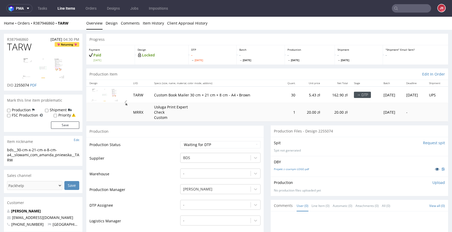
click at [435, 168] on icon at bounding box center [437, 169] width 4 height 4
click at [435, 171] on icon at bounding box center [437, 169] width 4 height 4
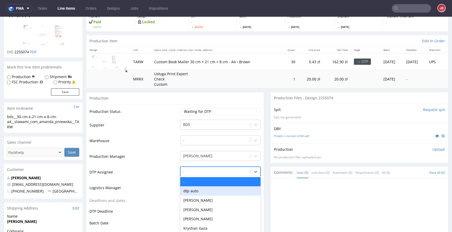
click at [207, 169] on div "dtp auto, 2 of 31. 31 results available. Use Up and Down to choose options, pre…" at bounding box center [220, 170] width 80 height 7
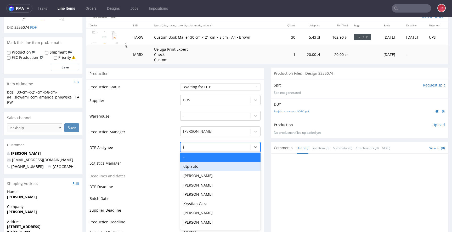
type input "jan"
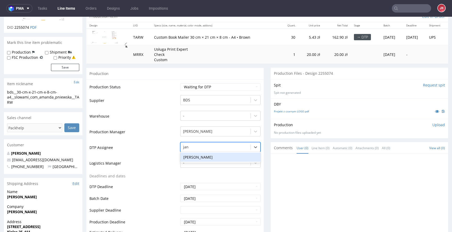
click at [213, 157] on div "[PERSON_NAME]" at bounding box center [220, 157] width 80 height 9
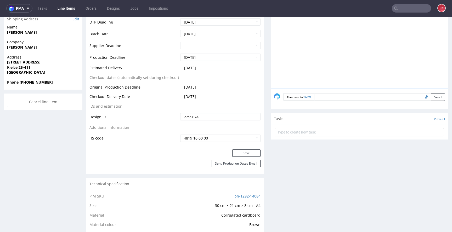
scroll to position [231, 0]
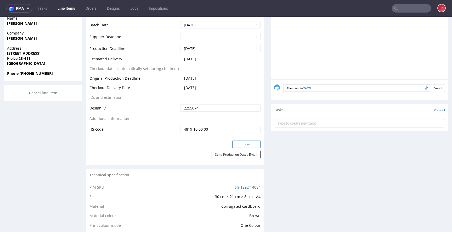
click at [235, 144] on button "Save" at bounding box center [246, 144] width 28 height 7
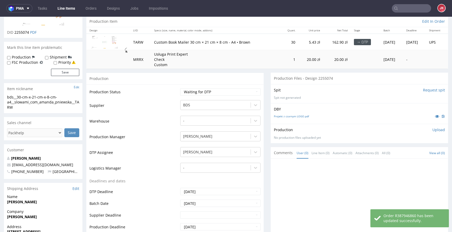
scroll to position [0, 0]
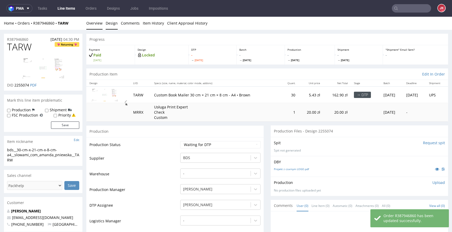
click at [113, 22] on link "Design" at bounding box center [112, 23] width 12 height 13
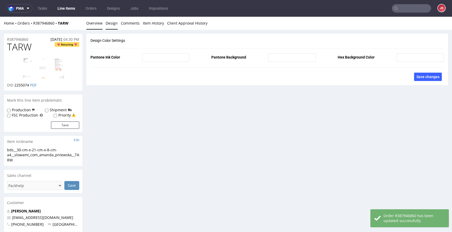
click at [94, 24] on link "Overview" at bounding box center [94, 23] width 16 height 13
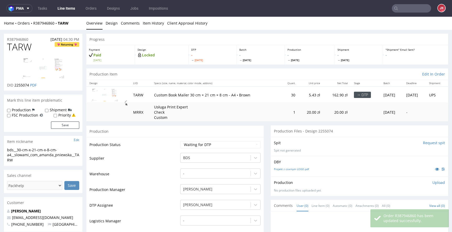
click at [51, 68] on img at bounding box center [43, 68] width 42 height 21
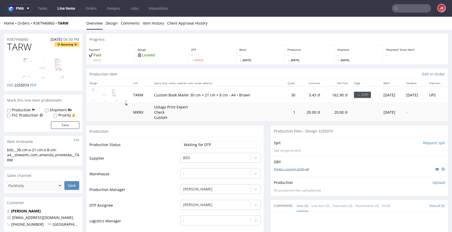
click at [282, 167] on link "Projekt z czarnym LOGO.pdf" at bounding box center [291, 169] width 35 height 4
click at [154, 158] on td "Supplier" at bounding box center [133, 160] width 89 height 16
click at [220, 147] on select "Waiting for Artwork Waiting for Diecut Waiting for Mockup Waiting for DTP Waiti…" at bounding box center [220, 144] width 80 height 7
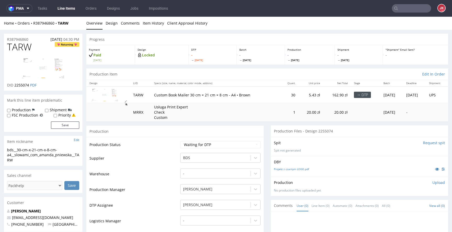
click at [163, 157] on td "Supplier" at bounding box center [133, 160] width 89 height 16
click at [207, 141] on select "Waiting for Artwork Waiting for Diecut Waiting for Mockup Waiting for DTP Waiti…" at bounding box center [220, 144] width 80 height 7
select select "dtp_in_process"
click at [180, 141] on select "Waiting for Artwork Waiting for Diecut Waiting for Mockup Waiting for DTP Waiti…" at bounding box center [220, 144] width 80 height 7
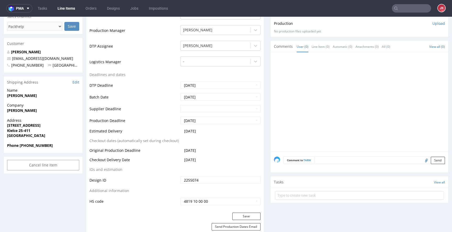
scroll to position [163, 0]
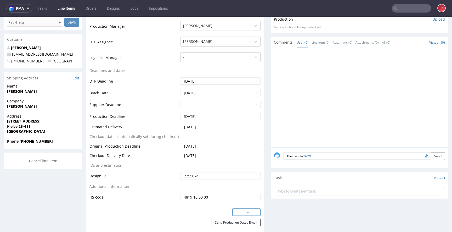
click at [254, 210] on button "Save" at bounding box center [246, 212] width 28 height 7
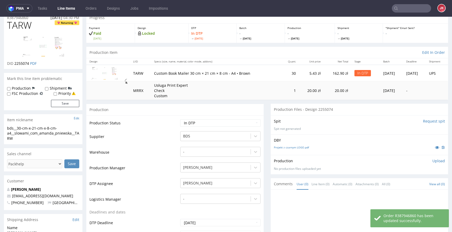
scroll to position [0, 0]
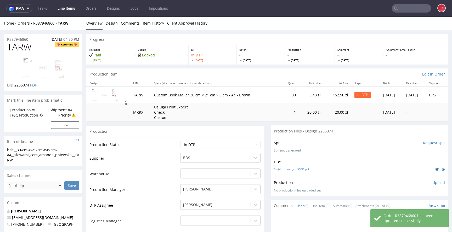
click at [172, 132] on div "Production" at bounding box center [174, 131] width 177 height 12
drag, startPoint x: 27, startPoint y: 160, endPoint x: 0, endPoint y: 150, distance: 29.1
copy div "bds__30-cm-x-21-cm-x-8-cm-a4__slowami_com_amanda_pniewska__TARW"
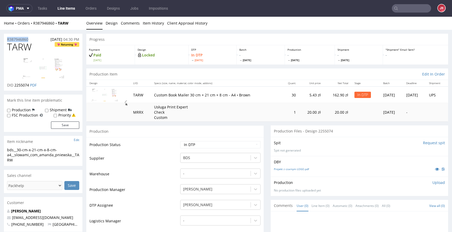
drag, startPoint x: 21, startPoint y: 39, endPoint x: 0, endPoint y: 41, distance: 21.0
copy p "R387946860"
click at [20, 87] on span "2255074" at bounding box center [21, 85] width 15 height 5
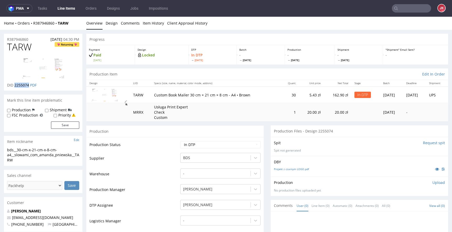
copy span "2255074"
click at [434, 184] on p "Upload" at bounding box center [438, 182] width 13 height 5
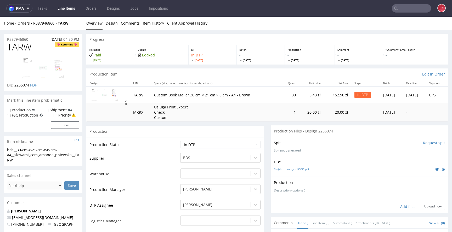
click at [398, 206] on div "Add files" at bounding box center [407, 207] width 26 height 8
click at [401, 206] on div "Add files" at bounding box center [407, 207] width 26 height 8
click at [402, 208] on div "Add files" at bounding box center [407, 207] width 26 height 8
type input "C:\fakepath\bds__30-cm-x-21-cm-x-8-cm-a4__slowami_com_amanda_pniewska__TARW__d2…"
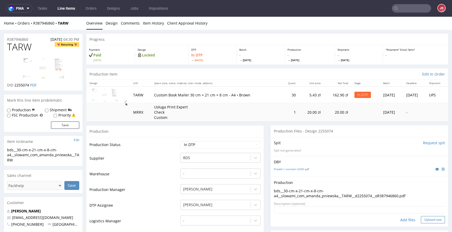
click at [422, 222] on button "Upload now" at bounding box center [433, 219] width 24 height 7
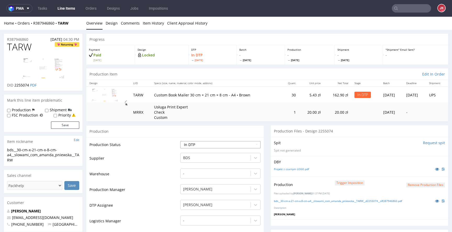
click at [238, 145] on select "Waiting for Artwork Waiting for Diecut Waiting for Mockup Waiting for DTP Waiti…" at bounding box center [220, 144] width 80 height 7
select select "dtp_waiting_for_double_check"
click at [180, 141] on select "Waiting for Artwork Waiting for Diecut Waiting for Mockup Waiting for DTP Waiti…" at bounding box center [220, 144] width 80 height 7
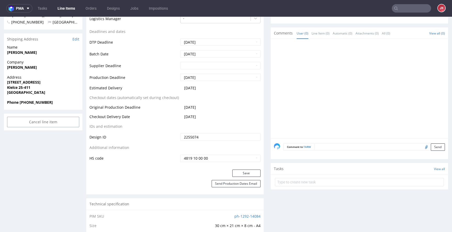
scroll to position [208, 0]
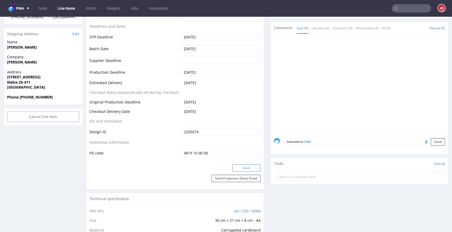
click at [246, 168] on button "Save" at bounding box center [246, 167] width 28 height 7
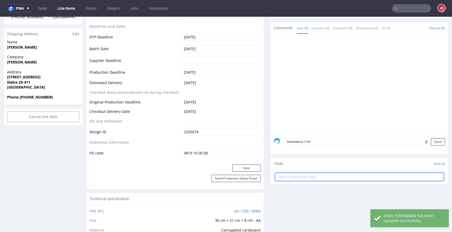
click at [295, 177] on input "text" at bounding box center [359, 177] width 169 height 8
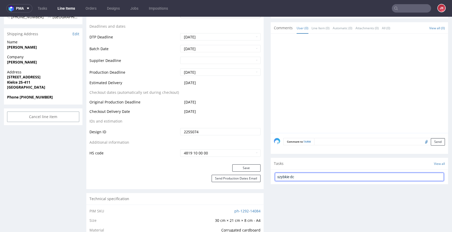
type input "szybkie dc"
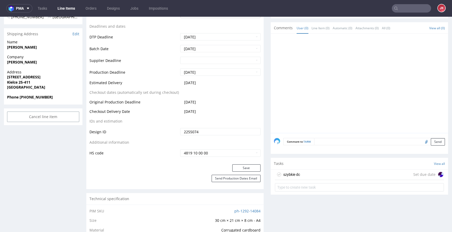
click at [292, 173] on div "szybkie dc" at bounding box center [291, 174] width 17 height 6
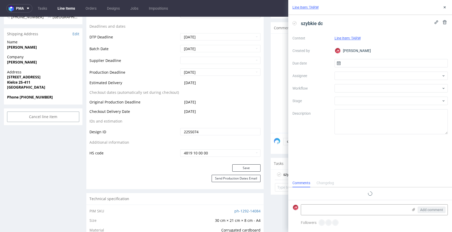
scroll to position [4, 0]
click at [353, 64] on input "text" at bounding box center [390, 63] width 113 height 8
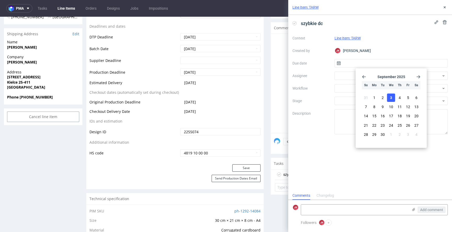
click at [389, 95] on button "3" at bounding box center [391, 98] width 8 height 8
type input "[DATE]"
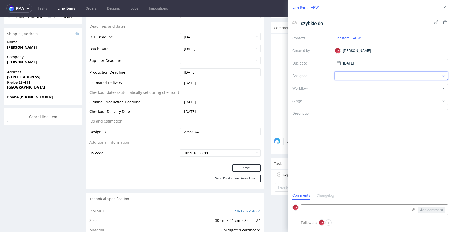
click at [353, 77] on div at bounding box center [390, 76] width 113 height 8
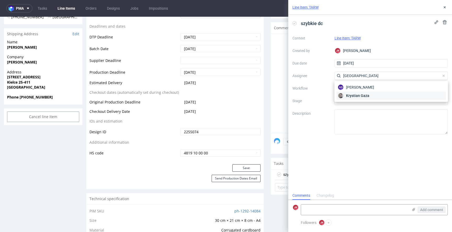
type input "gaza"
click at [347, 95] on span "Krystian Gaza" at bounding box center [357, 95] width 23 height 5
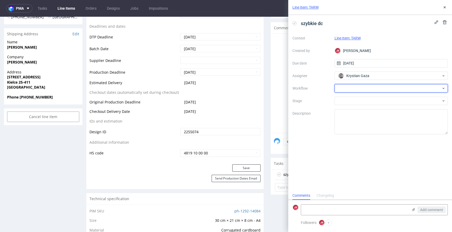
click at [348, 87] on div at bounding box center [390, 88] width 113 height 8
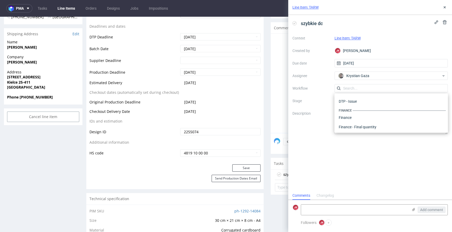
scroll to position [0, 0]
click at [352, 105] on div "DTP - Double Check" at bounding box center [390, 106] width 109 height 9
click at [325, 210] on textarea at bounding box center [354, 210] width 107 height 10
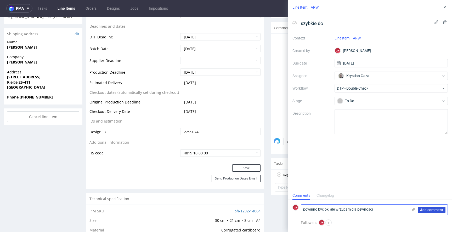
type textarea "powinno być ok, ale wrzucam dla pewności"
click at [436, 211] on span "Add comment" at bounding box center [431, 210] width 23 height 4
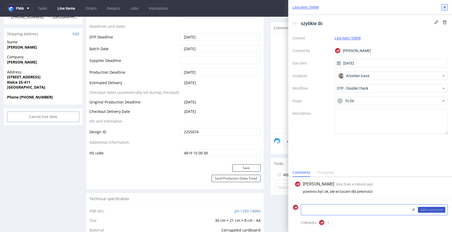
click at [442, 8] on icon at bounding box center [444, 7] width 4 height 4
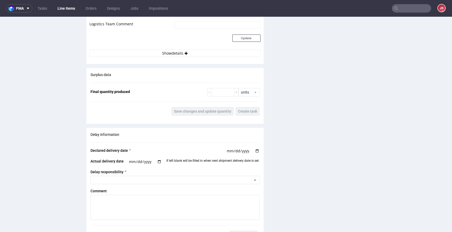
scroll to position [718, 0]
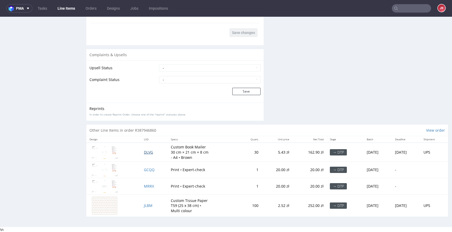
click at [144, 153] on span "DLVG" at bounding box center [148, 152] width 9 height 5
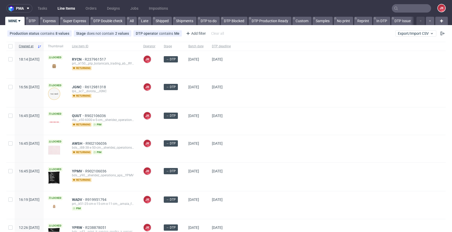
click at [208, 125] on div "08/09/2025" at bounding box center [196, 120] width 24 height 27
click at [255, 135] on div at bounding box center [340, 149] width 211 height 28
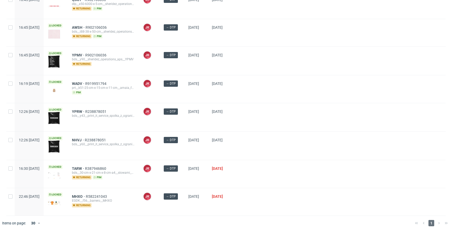
click at [272, 136] on div at bounding box center [340, 146] width 211 height 28
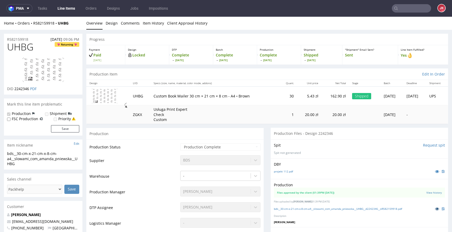
click at [435, 209] on icon at bounding box center [437, 209] width 4 height 4
click at [338, 209] on link "bds__30-cm-x-21-cm-x-8-cm-a4__slowami_com_amanda_pniewska__UHBG__d2242346__oR58…" at bounding box center [338, 209] width 128 height 4
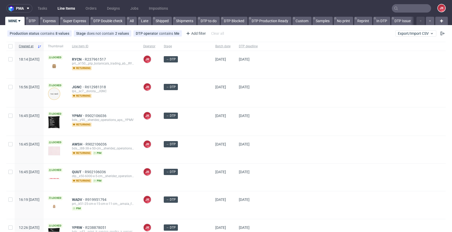
click at [228, 99] on div "[DATE]" at bounding box center [223, 93] width 24 height 28
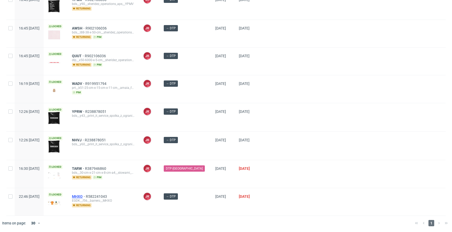
click at [86, 196] on span "MHXO" at bounding box center [79, 196] width 14 height 4
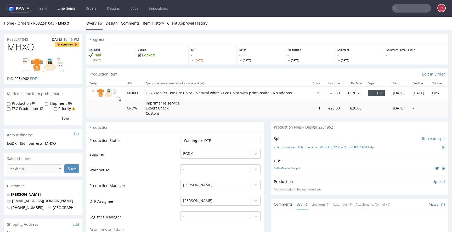
click at [295, 168] on link "CoffeeMailer Box.pdf" at bounding box center [287, 168] width 26 height 4
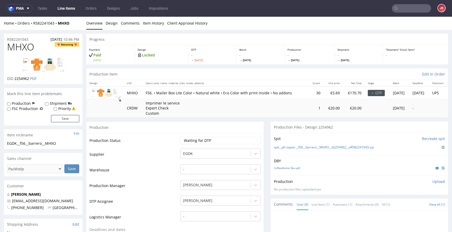
click at [194, 142] on select "Waiting for Artwork Waiting for Diecut Waiting for Mockup Waiting for DTP Waiti…" at bounding box center [220, 140] width 80 height 7
select select "dtp_in_process"
click at [180, 137] on select "Waiting for Artwork Waiting for Diecut Waiting for Mockup Waiting for DTP Waiti…" at bounding box center [220, 140] width 80 height 7
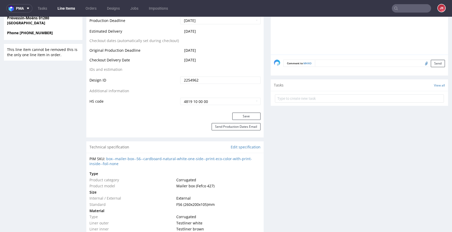
scroll to position [262, 0]
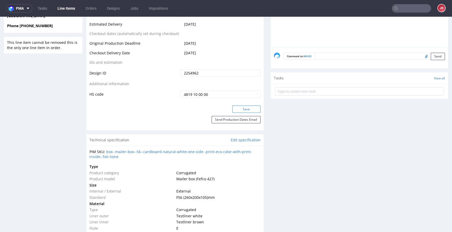
click at [233, 109] on button "Save" at bounding box center [246, 109] width 28 height 7
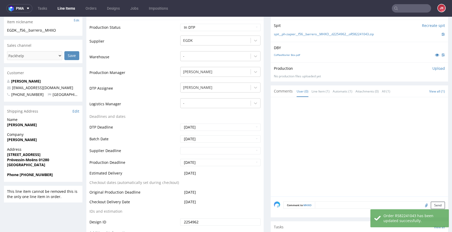
scroll to position [0, 0]
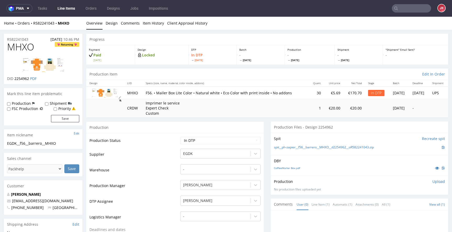
click at [24, 47] on span "MHXO" at bounding box center [20, 47] width 27 height 10
copy span "MHXO"
click at [154, 145] on td "Production Status" at bounding box center [133, 142] width 89 height 12
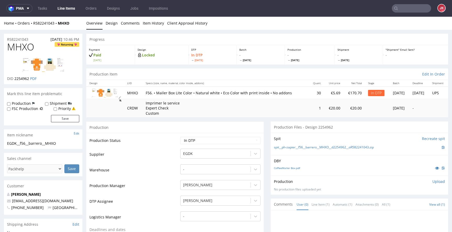
click at [160, 162] on td "Supplier" at bounding box center [133, 156] width 89 height 16
drag, startPoint x: 65, startPoint y: 142, endPoint x: 0, endPoint y: 144, distance: 65.1
copy div "EGDK__f56__barrero__MHXO"
click at [35, 39] on div "R582241043 30.08.2025 10:46 PM" at bounding box center [43, 38] width 78 height 8
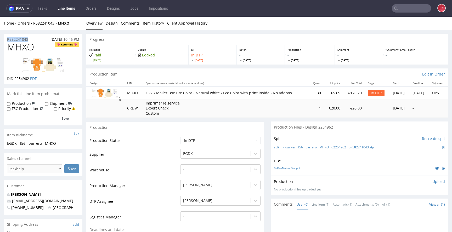
drag, startPoint x: 35, startPoint y: 38, endPoint x: 0, endPoint y: 39, distance: 35.0
copy p "R582241043"
click at [20, 79] on span "2254962" at bounding box center [21, 78] width 15 height 5
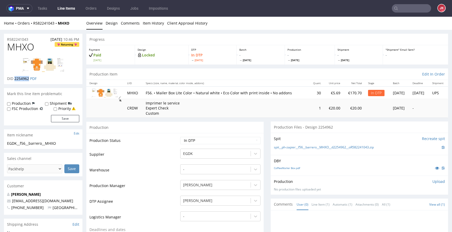
copy span "2254962"
click at [229, 141] on select "Waiting for Artwork Waiting for Diecut Waiting for Mockup Waiting for DTP Waiti…" at bounding box center [220, 140] width 80 height 7
select select "dtp_ca_needed"
click at [180, 137] on select "Waiting for Artwork Waiting for Diecut Waiting for Mockup Waiting for DTP Waiti…" at bounding box center [220, 140] width 80 height 7
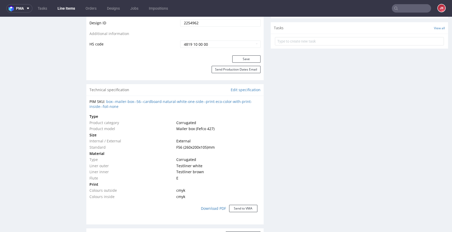
scroll to position [317, 0]
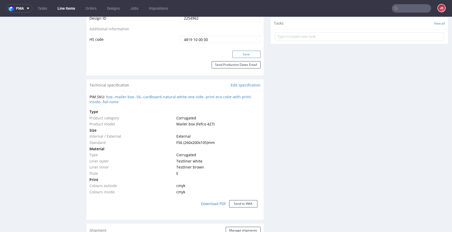
click at [245, 54] on button "Save" at bounding box center [246, 54] width 28 height 7
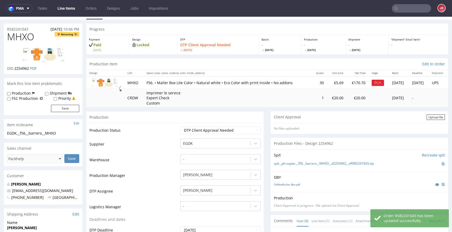
scroll to position [0, 0]
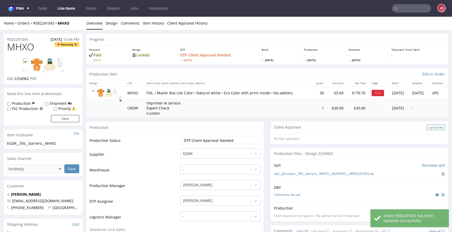
click at [429, 127] on div "Upload file" at bounding box center [435, 127] width 18 height 5
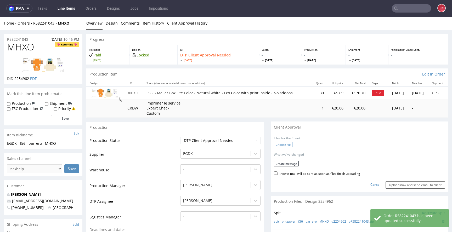
click at [281, 143] on label "Choose file" at bounding box center [283, 144] width 19 height 5
click at [0, 17] on input "Choose file" at bounding box center [0, 17] width 0 height 0
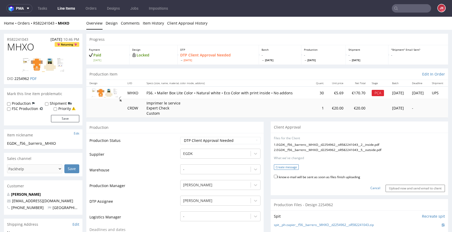
click at [283, 165] on button "Create message" at bounding box center [286, 166] width 25 height 5
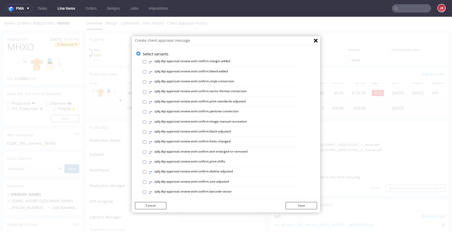
click at [238, 121] on label "⥂ zpkj.dtp-approval.review-and-confirm.image-manual-recreation" at bounding box center [198, 122] width 98 height 6
click at [146, 121] on input "⥂ zpkj.dtp-approval.review-and-confirm.image-manual-recreation" at bounding box center [144, 122] width 3 height 3
checkbox input "true"
click at [302, 206] on button "Save" at bounding box center [300, 205] width 31 height 7
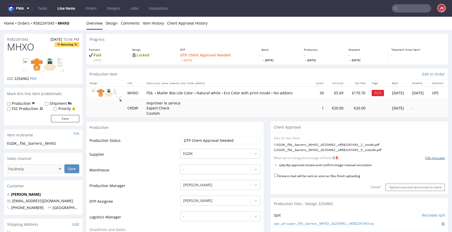
click at [428, 157] on link "Edit message" at bounding box center [435, 158] width 20 height 4
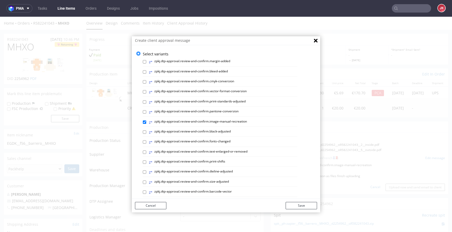
scroll to position [220, 0]
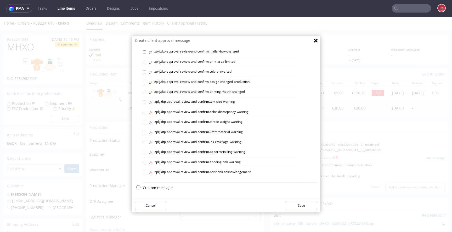
click at [154, 187] on p "Custom message" at bounding box center [230, 187] width 174 height 5
checkbox input "false"
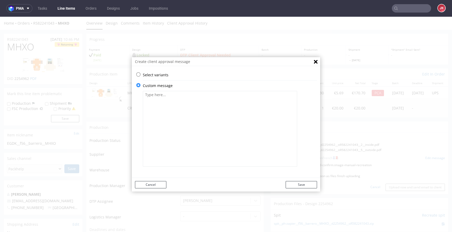
click at [203, 110] on textarea at bounding box center [220, 129] width 154 height 76
paste textarea "Veuillez vérifier que tout est correct. L'approbation du client est requise. No…"
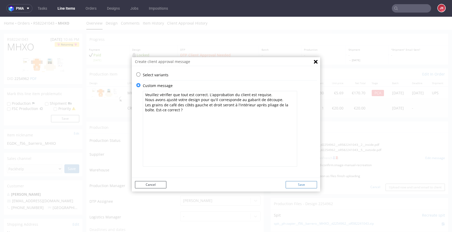
type textarea "Veuillez vérifier que tout est correct. L'approbation du client est requise. No…"
click at [301, 185] on button "Save" at bounding box center [300, 184] width 31 height 7
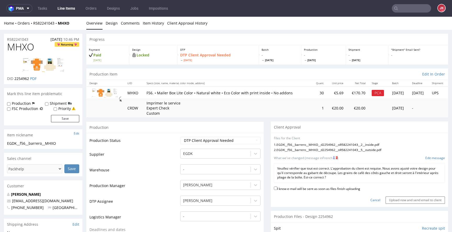
click at [296, 191] on label "I know e-mail will be sent as soon as files finish uploading" at bounding box center [317, 189] width 86 height 6
click at [277, 190] on input "I know e-mail will be sent as soon as files finish uploading" at bounding box center [275, 188] width 3 height 3
checkbox input "true"
click at [400, 201] on input "Upload now and send email to client" at bounding box center [414, 200] width 59 height 7
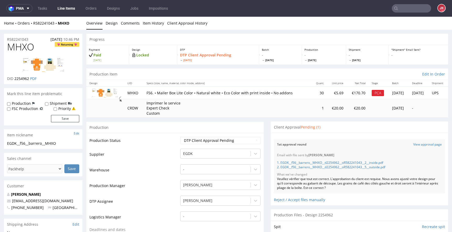
click at [24, 48] on span "MHXO" at bounding box center [20, 47] width 27 height 10
copy span "MHXO"
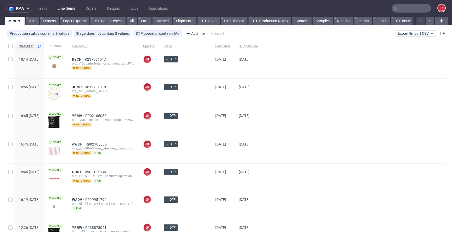
scroll to position [116, 0]
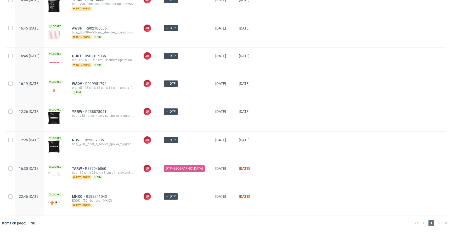
click at [272, 141] on div at bounding box center [354, 146] width 184 height 28
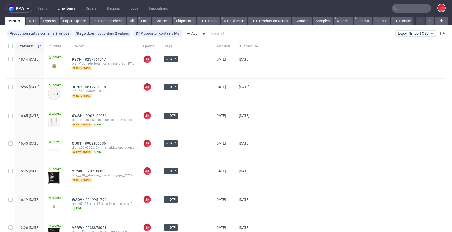
click at [228, 123] on div "08/09/2025" at bounding box center [223, 120] width 24 height 27
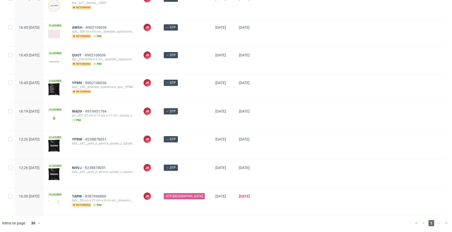
click at [139, 125] on div "WADV R919951794 prt__k51-25-cm-x-15-cm-x-11-cm__amaia_fuste__WADV pim" at bounding box center [103, 116] width 71 height 27
click at [159, 127] on div "JK Jan Kocik" at bounding box center [149, 116] width 21 height 27
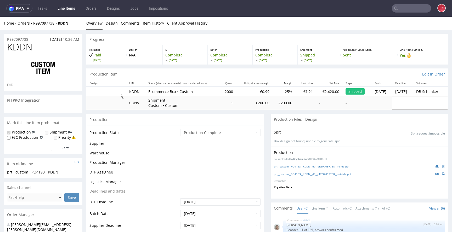
scroll to position [14, 0]
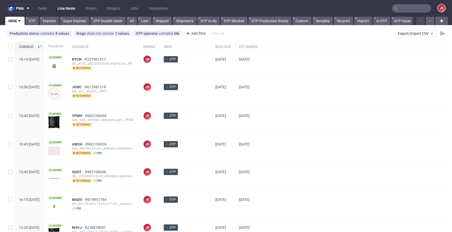
click at [175, 120] on div "→ DTP" at bounding box center [184, 121] width 51 height 28
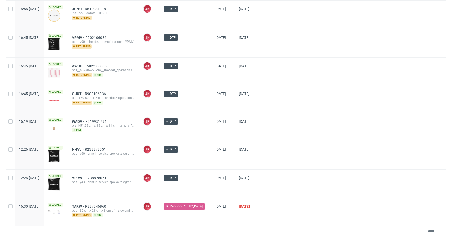
scroll to position [88, 0]
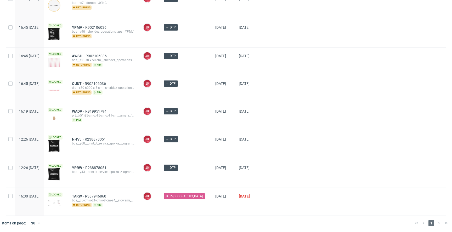
click at [159, 150] on div "JK Jan Kocik" at bounding box center [149, 145] width 21 height 28
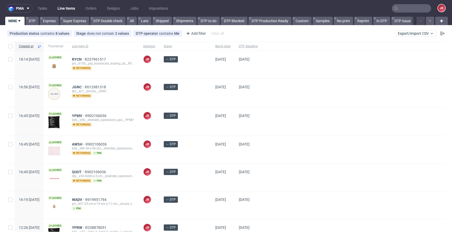
click at [266, 129] on div at bounding box center [354, 121] width 184 height 28
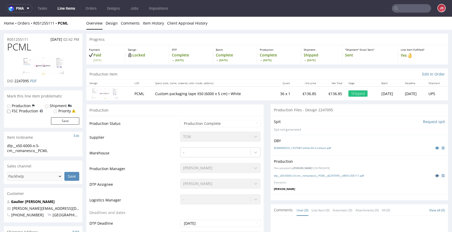
click at [435, 177] on icon at bounding box center [437, 176] width 4 height 4
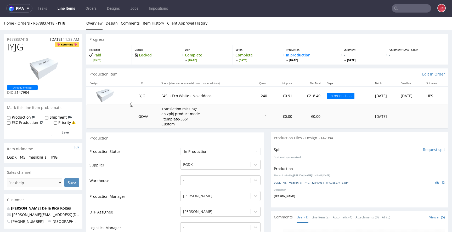
click at [302, 183] on link "EGDK__f45__masikini_sl__IYJG__d2147984__oR678837418.pdf" at bounding box center [311, 183] width 74 height 4
click at [174, 157] on td "Production Status" at bounding box center [133, 153] width 89 height 12
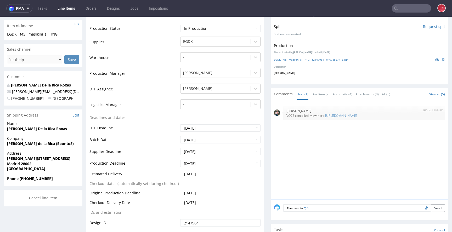
scroll to position [180, 0]
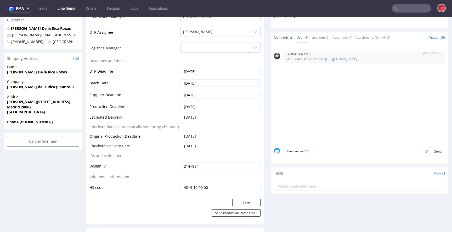
click at [331, 150] on textarea at bounding box center [378, 151] width 133 height 7
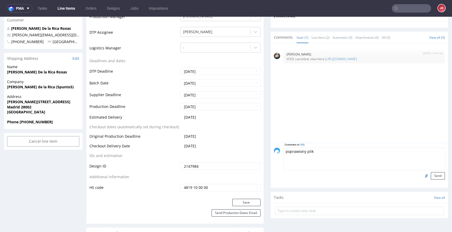
type textarea "poprawiony plik"
click at [422, 177] on input "file" at bounding box center [425, 175] width 7 height 7
type input "C:\fakepath\EGDK__f45__masikini_sl__IYJG__d2147984__oR678837418__5__outside.pdf"
click at [431, 175] on button "Send" at bounding box center [438, 175] width 14 height 7
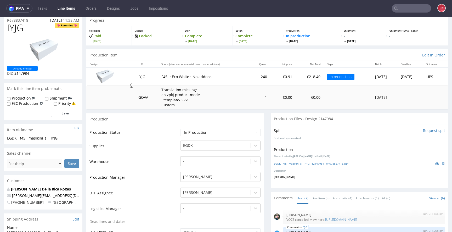
scroll to position [0, 0]
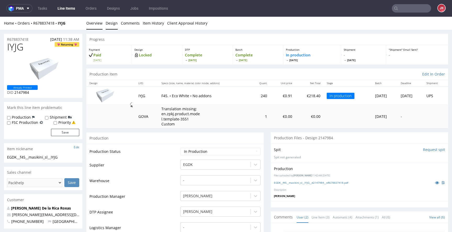
click at [111, 24] on link "Design" at bounding box center [112, 23] width 12 height 13
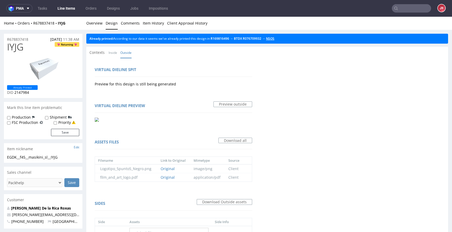
click at [274, 39] on link "NSOS" at bounding box center [270, 38] width 8 height 4
click at [95, 26] on link "Overview" at bounding box center [94, 23] width 16 height 13
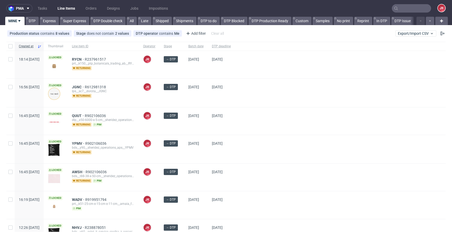
click at [235, 141] on div "[DATE]" at bounding box center [221, 149] width 27 height 28
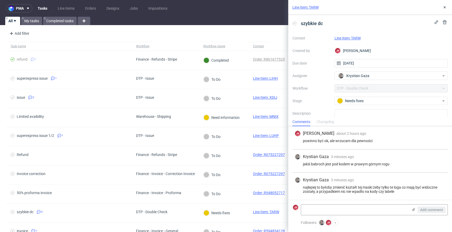
click at [337, 36] on link "Line Item: TARW" at bounding box center [347, 38] width 26 height 4
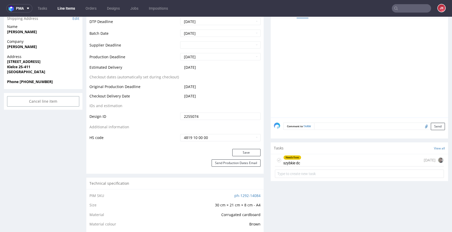
scroll to position [241, 0]
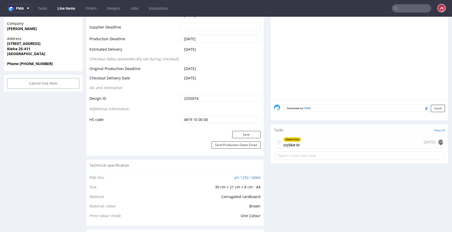
click at [296, 146] on div "Needs fixes szybkie dc" at bounding box center [292, 142] width 18 height 12
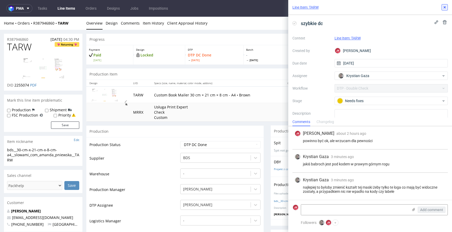
click at [444, 8] on icon at bounding box center [444, 7] width 4 height 4
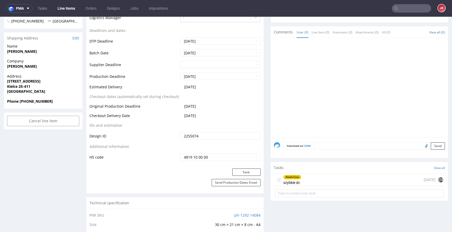
scroll to position [203, 0]
click at [298, 179] on div "Needs fixes szybkie dc [DATE]" at bounding box center [359, 180] width 169 height 12
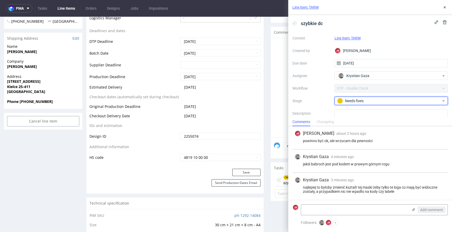
click at [351, 101] on div "Needs fixes" at bounding box center [389, 101] width 104 height 6
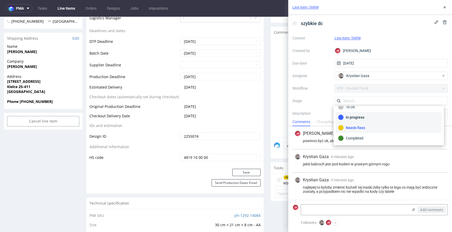
scroll to position [7, 0]
click at [366, 137] on div "Completed" at bounding box center [388, 138] width 101 height 6
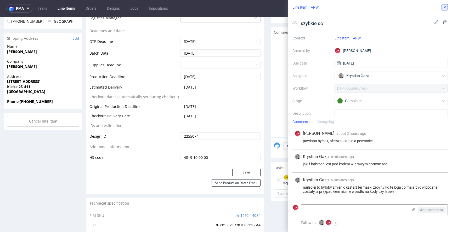
click at [445, 9] on button at bounding box center [444, 7] width 6 height 6
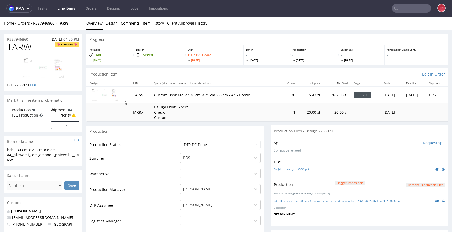
click at [414, 185] on button "Remove production files" at bounding box center [425, 185] width 39 height 5
click at [410, 172] on link "Yes" at bounding box center [409, 173] width 15 height 8
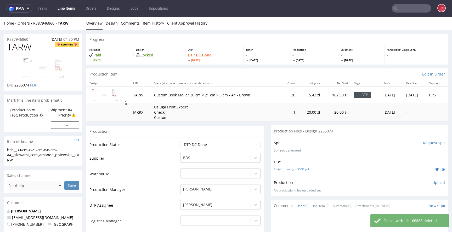
click at [432, 182] on p "Upload" at bounding box center [438, 182] width 13 height 5
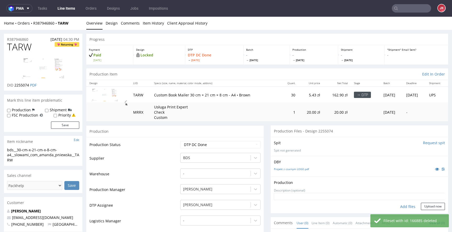
click at [404, 206] on div "Add files" at bounding box center [407, 207] width 26 height 8
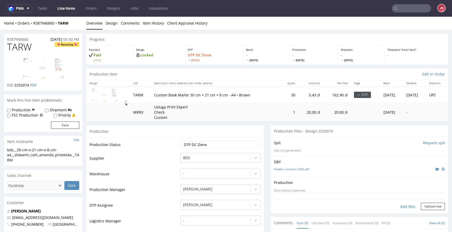
type input "C:\fakepath\bds__30-cm-x-21-cm-x-8-cm-a4__slowami_com_amanda_pniewska__TARW__d2…"
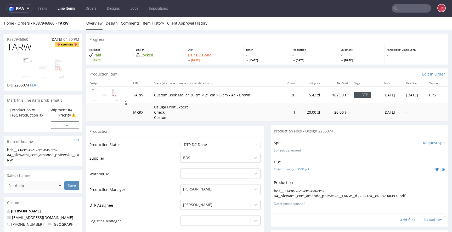
click at [424, 219] on button "Upload now" at bounding box center [433, 219] width 24 height 7
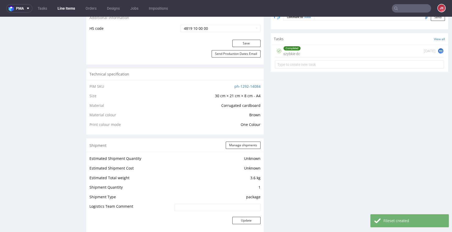
scroll to position [339, 0]
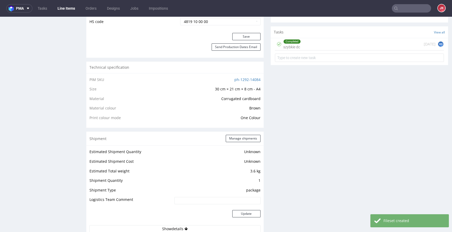
click at [265, 47] on div "Progress Payment Paid Sun 31 Aug Design Locked DTP DTP DC Done Wed 3 Sep Batch …" at bounding box center [267, 147] width 362 height 904
click at [263, 48] on div "Progress Payment Paid Sun 31 Aug Design Locked DTP DTP DC Done Wed 3 Sep Batch …" at bounding box center [267, 147] width 362 height 904
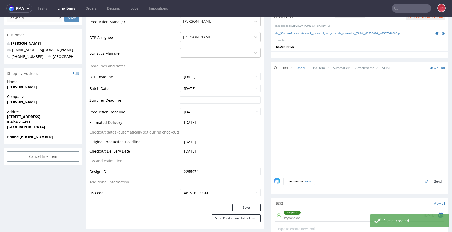
scroll to position [0, 0]
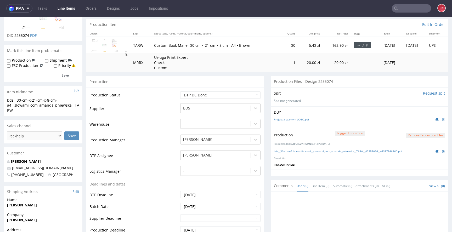
scroll to position [44, 0]
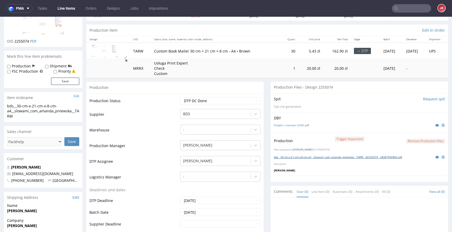
click at [352, 157] on link "bds__30-cm-x-21-cm-x-8-cm-a4__slowami_com_amanda_pniewska__TARW__d2255074__oR38…" at bounding box center [338, 157] width 128 height 4
click at [215, 98] on select "Waiting for Artwork Waiting for Diecut Waiting for Mockup Waiting for DTP Waiti…" at bounding box center [220, 100] width 80 height 7
select select "dtp_production_ready"
click at [180, 97] on select "Waiting for Artwork Waiting for Diecut Waiting for Mockup Waiting for DTP Waiti…" at bounding box center [220, 100] width 80 height 7
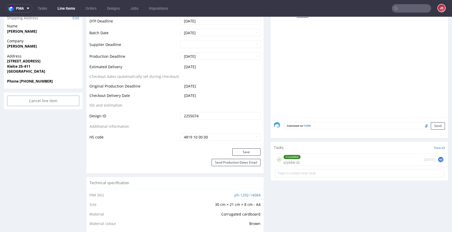
scroll to position [241, 0]
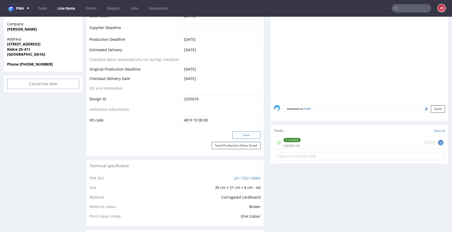
click at [237, 135] on button "Save" at bounding box center [246, 134] width 28 height 7
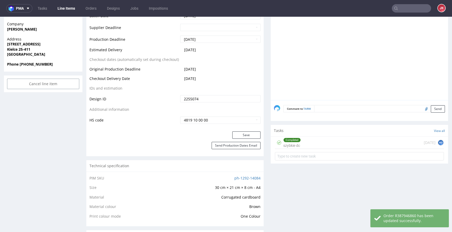
click at [289, 140] on div "Completed" at bounding box center [291, 140] width 17 height 4
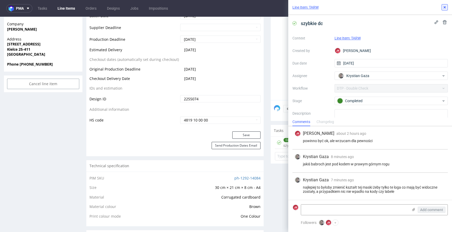
click at [445, 5] on button at bounding box center [444, 7] width 6 height 6
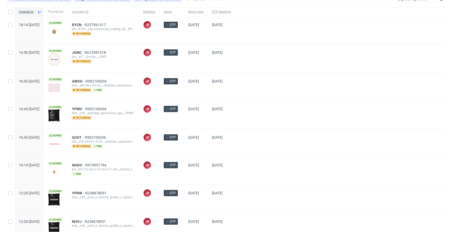
scroll to position [89, 0]
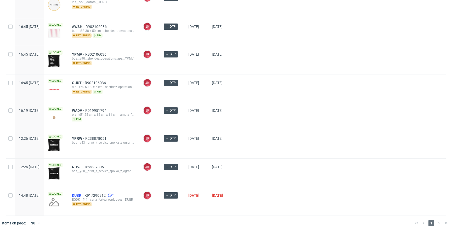
click at [84, 195] on span "DUBR" at bounding box center [78, 195] width 13 height 4
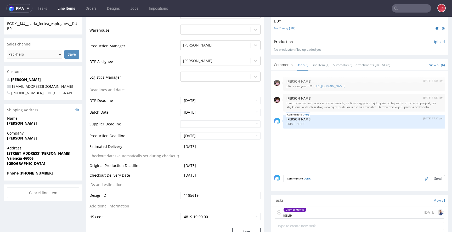
scroll to position [185, 0]
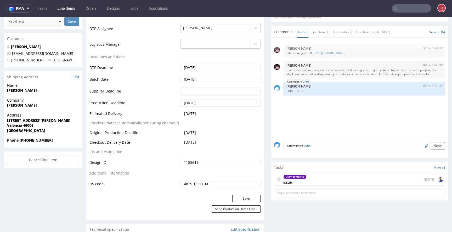
click at [288, 176] on div "Client contacted" at bounding box center [294, 177] width 23 height 4
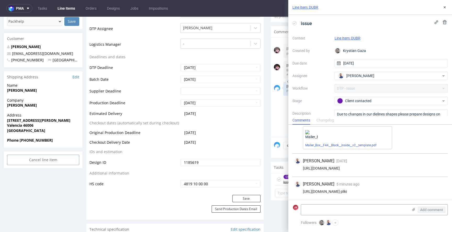
scroll to position [30, 0]
drag, startPoint x: 445, startPoint y: 7, endPoint x: 441, endPoint y: 12, distance: 7.3
click at [445, 7] on use at bounding box center [444, 7] width 2 height 2
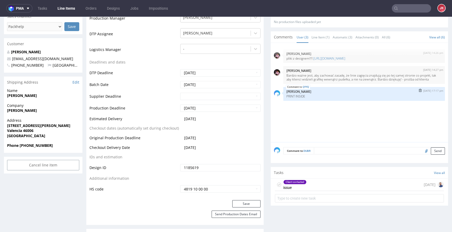
scroll to position [176, 0]
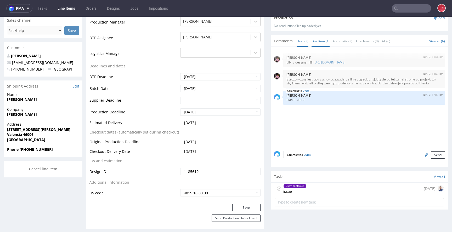
click at [318, 43] on link "Line Item (1)" at bounding box center [320, 41] width 18 height 11
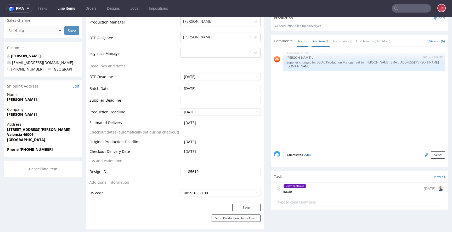
click at [301, 41] on link "User (3)" at bounding box center [302, 41] width 12 height 11
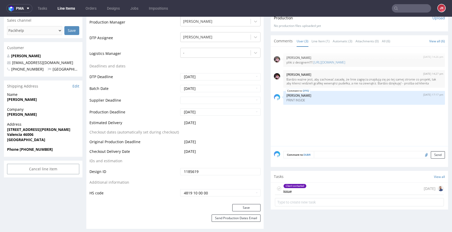
click at [301, 185] on div "Client contacted" at bounding box center [294, 186] width 23 height 4
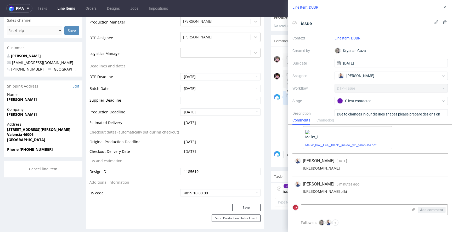
scroll to position [30, 0]
drag, startPoint x: 302, startPoint y: 179, endPoint x: 416, endPoint y: 189, distance: 113.8
click at [416, 190] on div "https://wetransfer.com/downloads/eeda64621e06523e42754889d1567d3320250903125438…" at bounding box center [369, 192] width 151 height 4
copy div "https://wetransfer.com/downloads/eeda64621e06523e42754889d1567d3320250903125438…"
drag, startPoint x: 365, startPoint y: 22, endPoint x: 438, endPoint y: 13, distance: 73.8
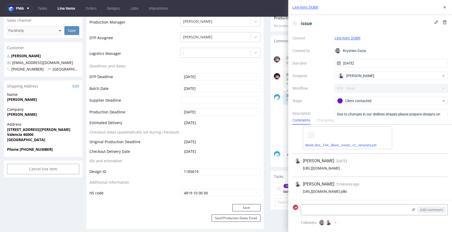
click at [365, 22] on div "issue" at bounding box center [369, 23] width 155 height 9
click at [443, 8] on icon at bounding box center [444, 7] width 4 height 4
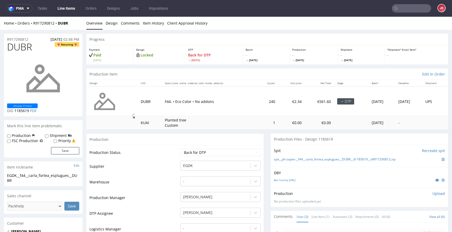
click at [418, 182] on div "Box Yummy Jewels.ai" at bounding box center [359, 180] width 171 height 6
click at [432, 182] on link at bounding box center [436, 180] width 9 height 6
click at [172, 165] on td "Supplier" at bounding box center [133, 168] width 89 height 16
click at [171, 157] on td "Production Status" at bounding box center [133, 154] width 89 height 12
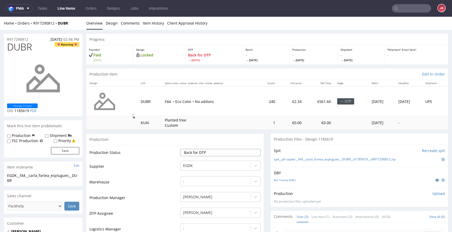
drag, startPoint x: 164, startPoint y: 164, endPoint x: 204, endPoint y: 150, distance: 42.0
click at [165, 164] on td "Supplier" at bounding box center [133, 168] width 89 height 16
click at [204, 150] on select "Waiting for Artwork Waiting for Diecut Waiting for Mockup Waiting for DTP Waiti…" at bounding box center [220, 152] width 80 height 7
select select "dtp_in_process"
click at [180, 149] on select "Waiting for Artwork Waiting for Diecut Waiting for Mockup Waiting for DTP Waiti…" at bounding box center [220, 152] width 80 height 7
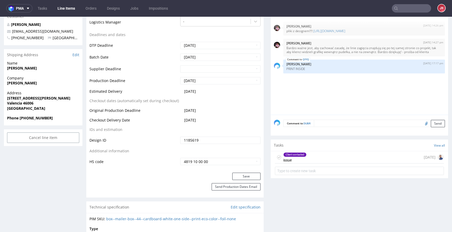
scroll to position [234, 0]
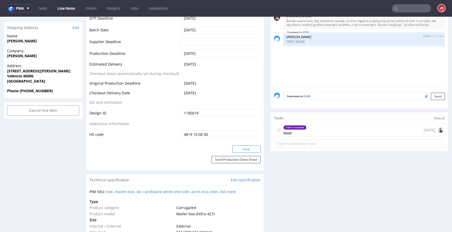
click at [241, 147] on button "Save" at bounding box center [246, 149] width 28 height 7
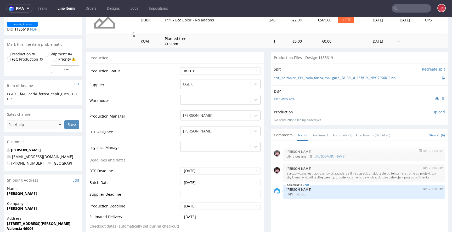
scroll to position [82, 0]
click at [318, 136] on link "Line Item (1)" at bounding box center [320, 134] width 18 height 11
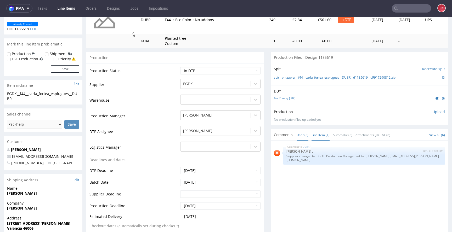
click at [299, 135] on link "User (3)" at bounding box center [302, 134] width 12 height 11
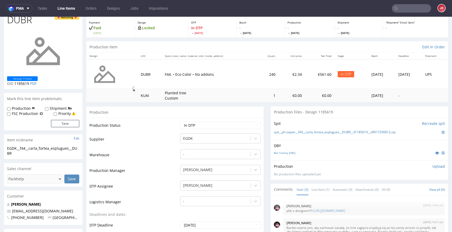
scroll to position [0, 0]
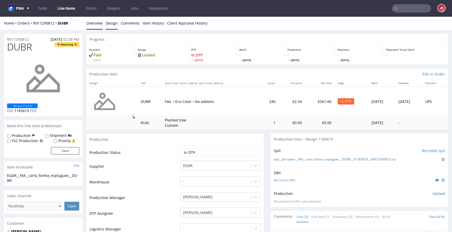
click at [107, 21] on link "Design" at bounding box center [112, 23] width 12 height 13
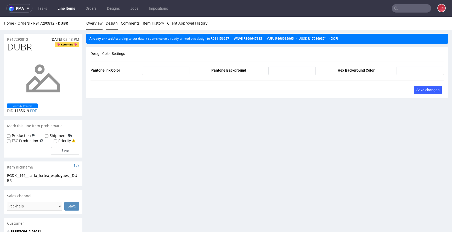
click at [93, 23] on link "Overview" at bounding box center [94, 23] width 16 height 13
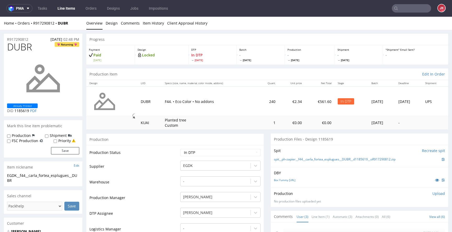
click at [163, 161] on td "Supplier" at bounding box center [133, 168] width 89 height 16
click at [17, 47] on span "DUBR" at bounding box center [19, 47] width 25 height 10
copy span "DUBR"
click at [131, 169] on td "Supplier" at bounding box center [133, 168] width 89 height 16
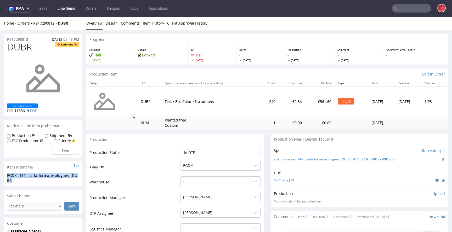
drag, startPoint x: 28, startPoint y: 180, endPoint x: 0, endPoint y: 176, distance: 28.8
copy div "EGDK__f44__carla_fortea_esplugues__DUBR"
drag, startPoint x: 34, startPoint y: 39, endPoint x: 0, endPoint y: 40, distance: 34.0
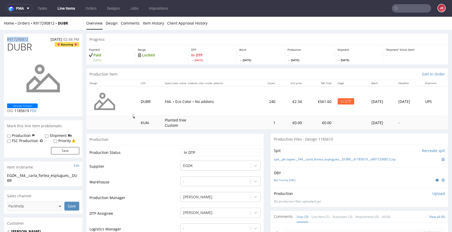
copy p "R917290812"
click at [22, 111] on span "1185619" at bounding box center [21, 110] width 15 height 5
copy span "1185619"
click at [432, 194] on p "Upload" at bounding box center [438, 193] width 13 height 5
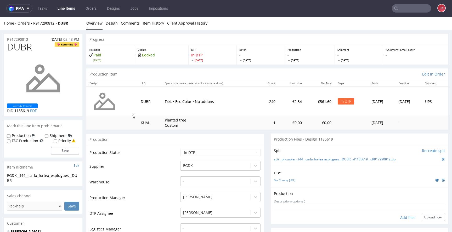
click at [401, 217] on div "Add files" at bounding box center [407, 218] width 26 height 8
type input "C:\fakepath\EGDK__f44__carla_fortea_esplugues__DUBR__d1185619__oR917290812__2__…"
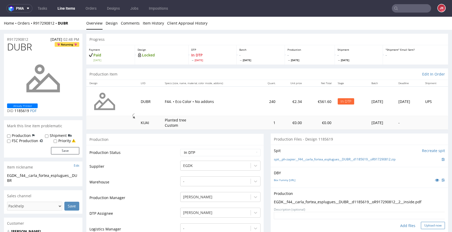
click at [424, 224] on button "Upload now" at bounding box center [433, 225] width 24 height 7
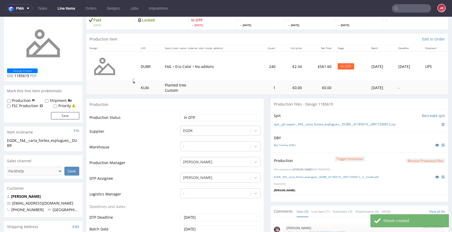
scroll to position [35, 0]
click at [216, 119] on select "Waiting for Artwork Waiting for Diecut Waiting for Mockup Waiting for DTP Waiti…" at bounding box center [220, 117] width 80 height 7
click at [180, 114] on select "Waiting for Artwork Waiting for Diecut Waiting for Mockup Waiting for DTP Waiti…" at bounding box center [220, 117] width 80 height 7
click at [217, 119] on select "Waiting for Artwork Waiting for Diecut Waiting for Mockup Waiting for DTP Waiti…" at bounding box center [220, 117] width 80 height 7
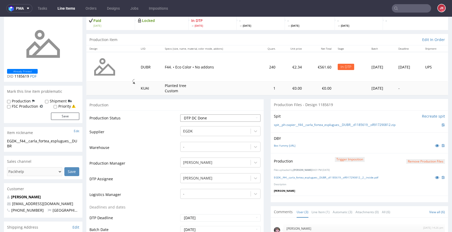
select select "dtp_waiting_for_double_check"
click at [180, 114] on select "Waiting for Artwork Waiting for Diecut Waiting for Mockup Waiting for DTP Waiti…" at bounding box center [220, 117] width 80 height 7
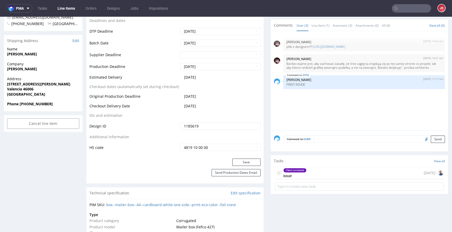
scroll to position [227, 0]
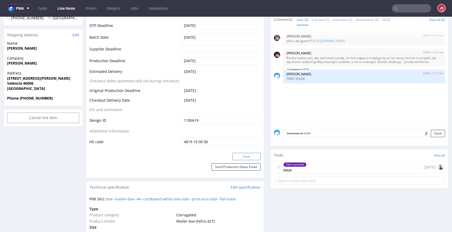
click at [249, 157] on button "Save" at bounding box center [246, 156] width 28 height 7
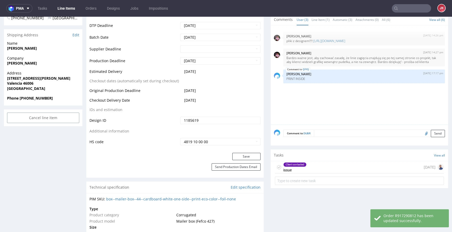
click at [276, 169] on div "Client contacted issue" at bounding box center [291, 167] width 32 height 12
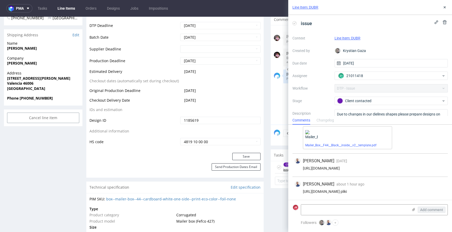
scroll to position [30, 0]
click at [448, 5] on div "Line Item: DUBR" at bounding box center [370, 7] width 164 height 15
click at [444, 6] on icon at bounding box center [444, 7] width 4 height 4
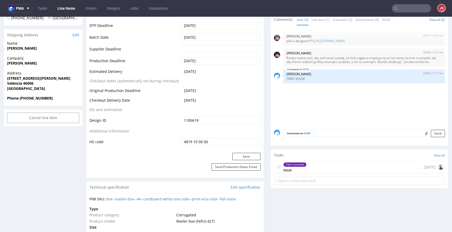
click at [277, 167] on icon at bounding box center [279, 167] width 4 height 4
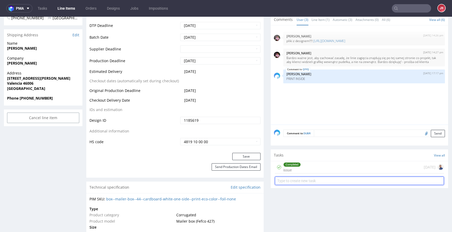
click at [288, 180] on input "text" at bounding box center [359, 181] width 169 height 8
type input "dc"
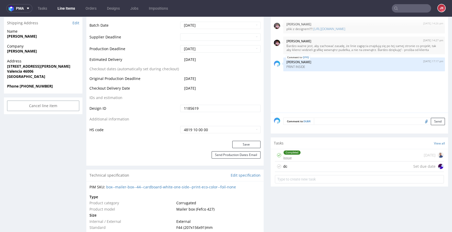
scroll to position [272, 0]
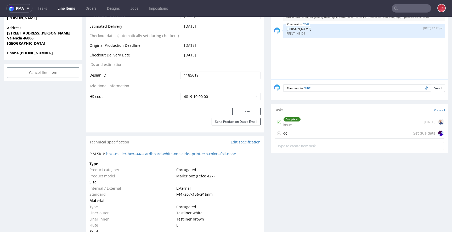
click at [283, 132] on div "dc" at bounding box center [285, 133] width 4 height 6
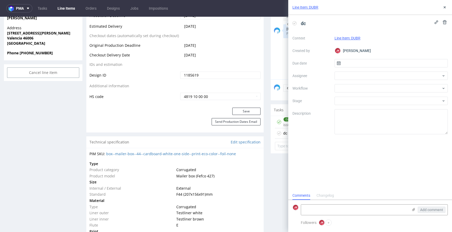
scroll to position [4, 0]
click at [350, 63] on input "text" at bounding box center [390, 63] width 113 height 8
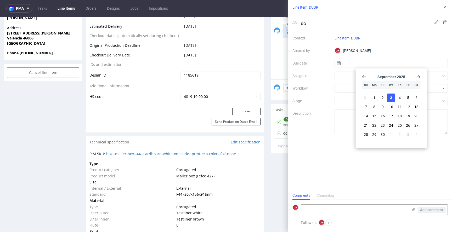
click at [391, 98] on span "3" at bounding box center [391, 97] width 2 height 5
type input "[DATE]"
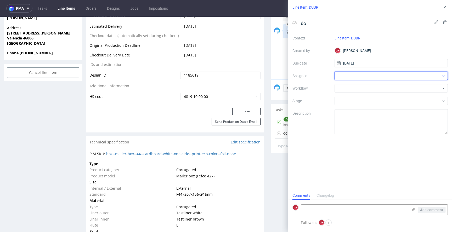
click at [346, 77] on div at bounding box center [390, 76] width 113 height 8
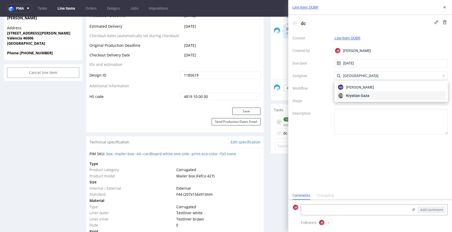
type input "gaza"
click at [350, 95] on span "Krystian Gaza" at bounding box center [357, 95] width 23 height 5
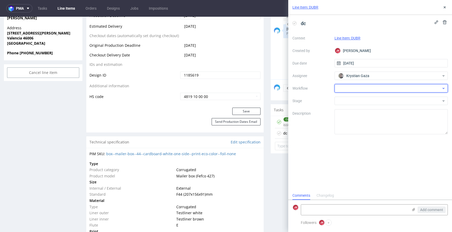
click at [351, 87] on div at bounding box center [390, 88] width 113 height 8
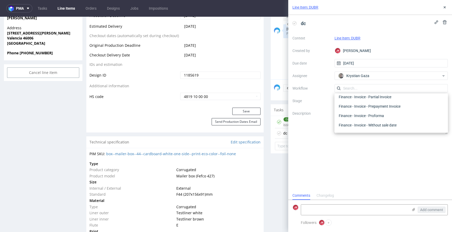
scroll to position [0, 0]
click at [351, 105] on div "DTP - Double Check" at bounding box center [390, 106] width 109 height 9
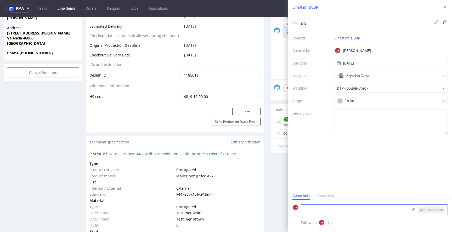
click at [318, 210] on textarea at bounding box center [354, 210] width 107 height 10
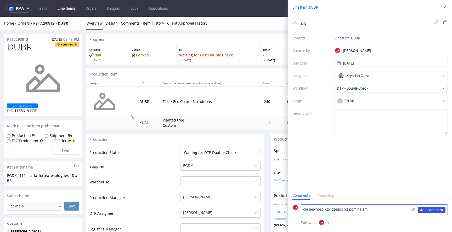
type textarea "dla pewności czy czegoś nie pominąłem"
click at [430, 210] on span "Add comment" at bounding box center [431, 210] width 23 height 4
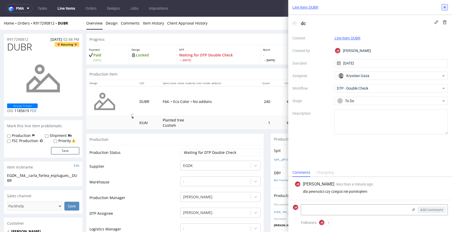
click at [445, 9] on icon at bounding box center [444, 7] width 4 height 4
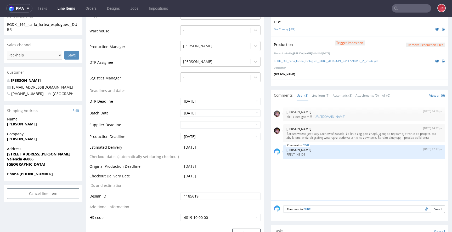
scroll to position [232, 0]
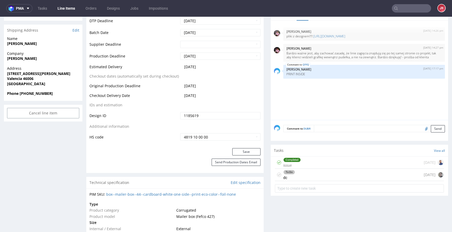
click at [295, 176] on div "To Do dc today" at bounding box center [359, 175] width 169 height 12
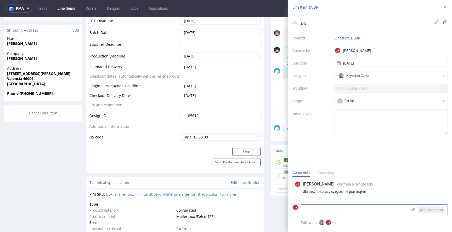
click at [337, 212] on textarea at bounding box center [354, 210] width 107 height 10
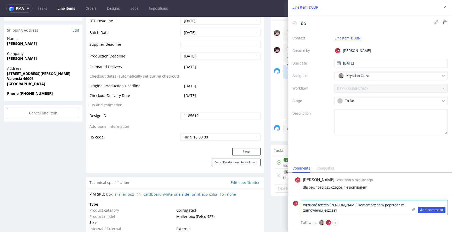
type textarea "wrzucać też ten sam komentarz co w poprzednim zamówieniu jeszcze?"
click at [439, 208] on span "Add comment" at bounding box center [431, 210] width 23 height 4
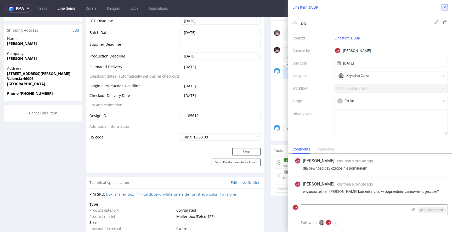
click at [446, 6] on icon at bounding box center [444, 7] width 4 height 4
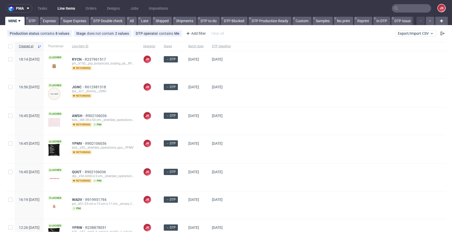
scroll to position [89, 0]
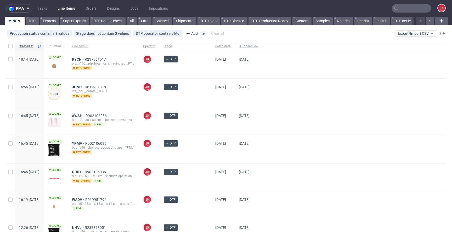
click at [200, 98] on div "→ DTP" at bounding box center [184, 93] width 51 height 28
click at [198, 127] on div "→ DTP" at bounding box center [184, 120] width 51 height 27
click at [198, 126] on div "→ DTP" at bounding box center [184, 120] width 51 height 27
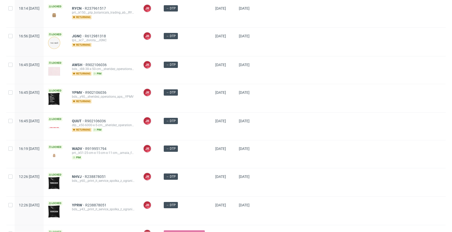
scroll to position [89, 0]
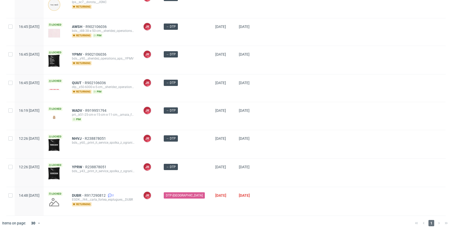
click at [199, 124] on div "→ DTP" at bounding box center [184, 115] width 51 height 27
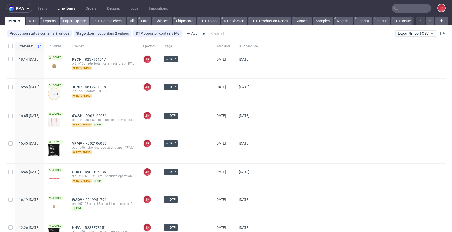
click at [72, 20] on link "Super Express" at bounding box center [74, 21] width 29 height 8
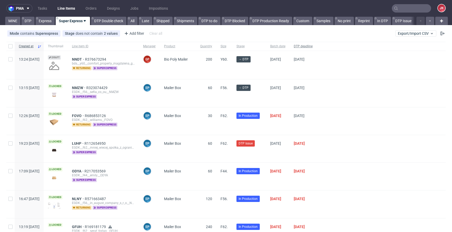
click at [312, 47] on span "DTP deadline" at bounding box center [303, 46] width 19 height 4
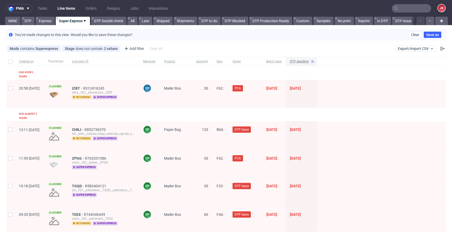
click at [308, 62] on span "DTP deadline" at bounding box center [299, 61] width 19 height 4
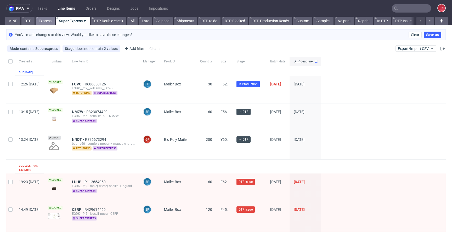
click at [51, 21] on link "Express" at bounding box center [45, 21] width 19 height 8
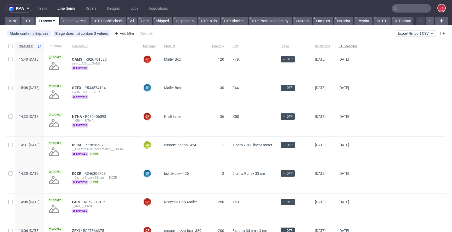
click at [357, 47] on span "DTP deadline" at bounding box center [347, 46] width 19 height 4
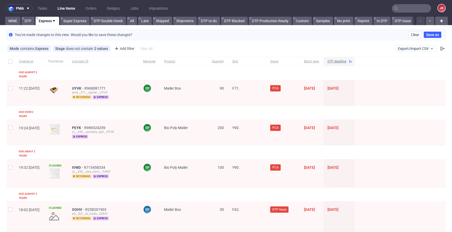
click at [346, 60] on span "DTP deadline" at bounding box center [336, 61] width 19 height 4
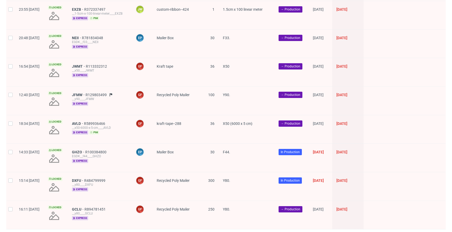
scroll to position [746, 0]
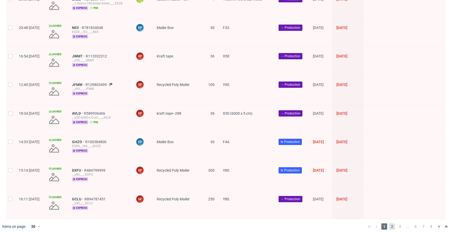
click at [389, 224] on span "2" at bounding box center [392, 227] width 6 height 6
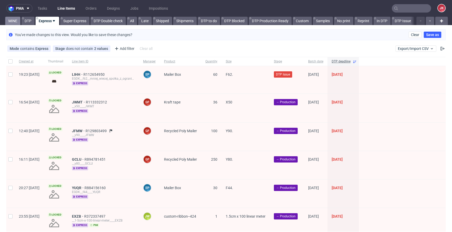
click at [16, 22] on link "MINE" at bounding box center [12, 21] width 15 height 8
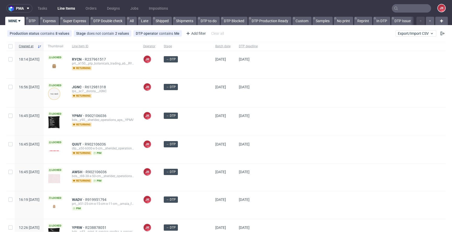
click at [211, 130] on div "[DATE]" at bounding box center [223, 121] width 24 height 28
